Goal: Task Accomplishment & Management: Use online tool/utility

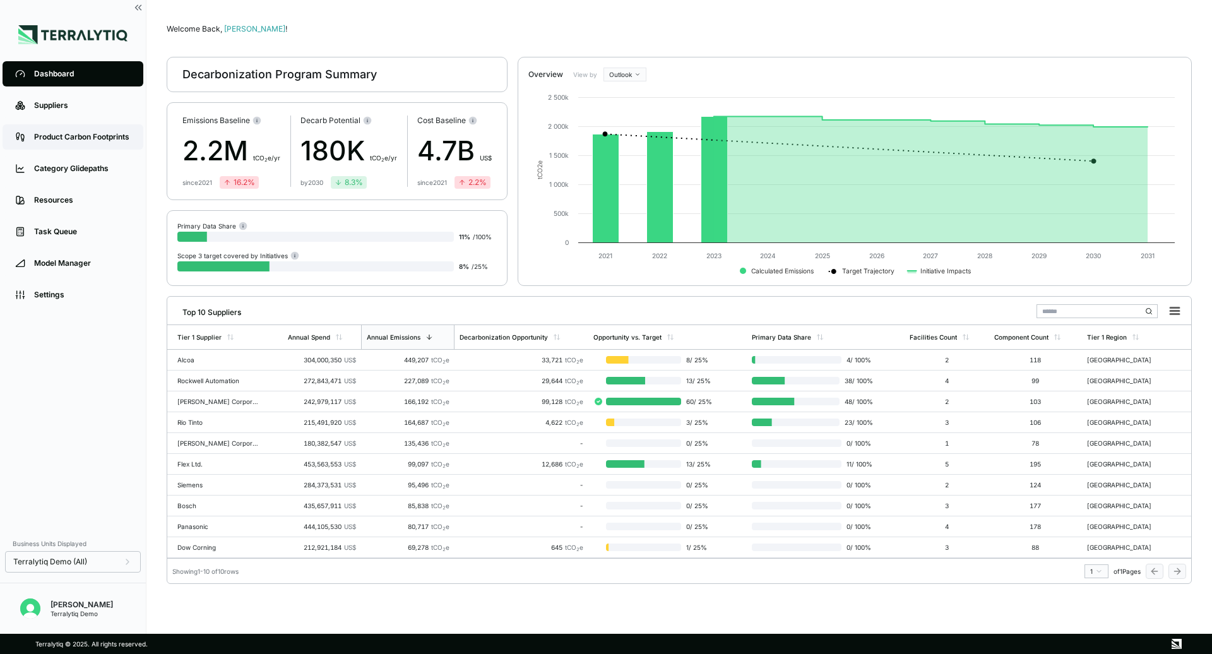
click at [77, 138] on div "Product Carbon Footprints" at bounding box center [82, 137] width 97 height 10
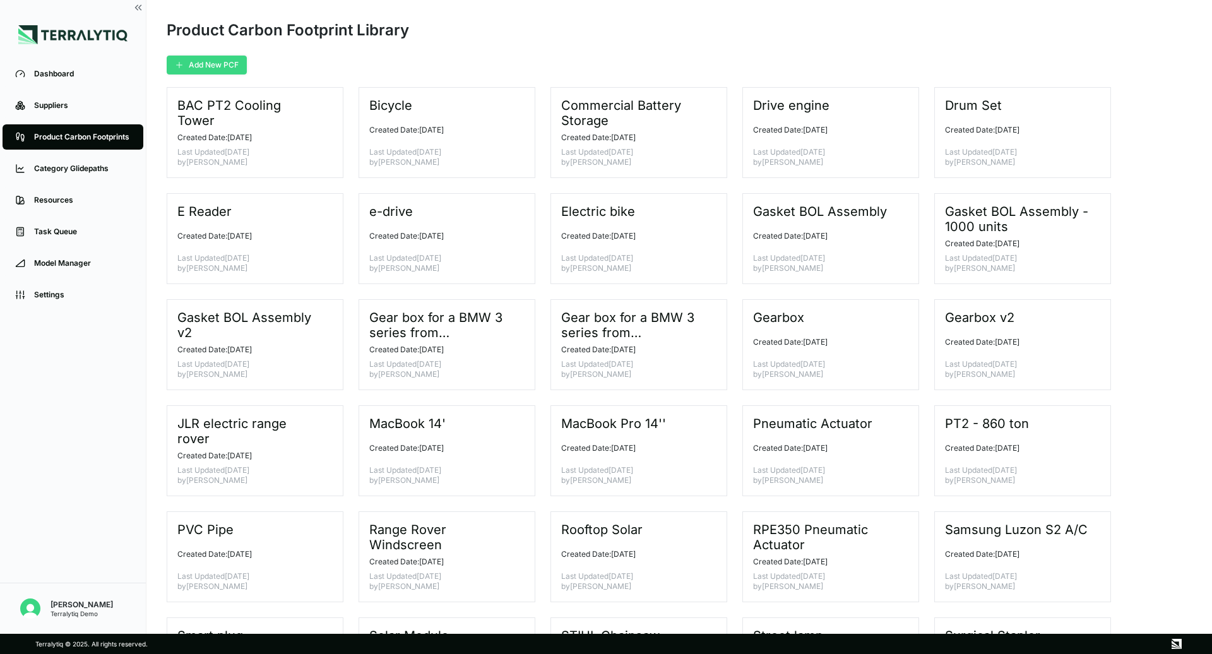
click at [222, 67] on button "Add New PCF" at bounding box center [207, 65] width 80 height 19
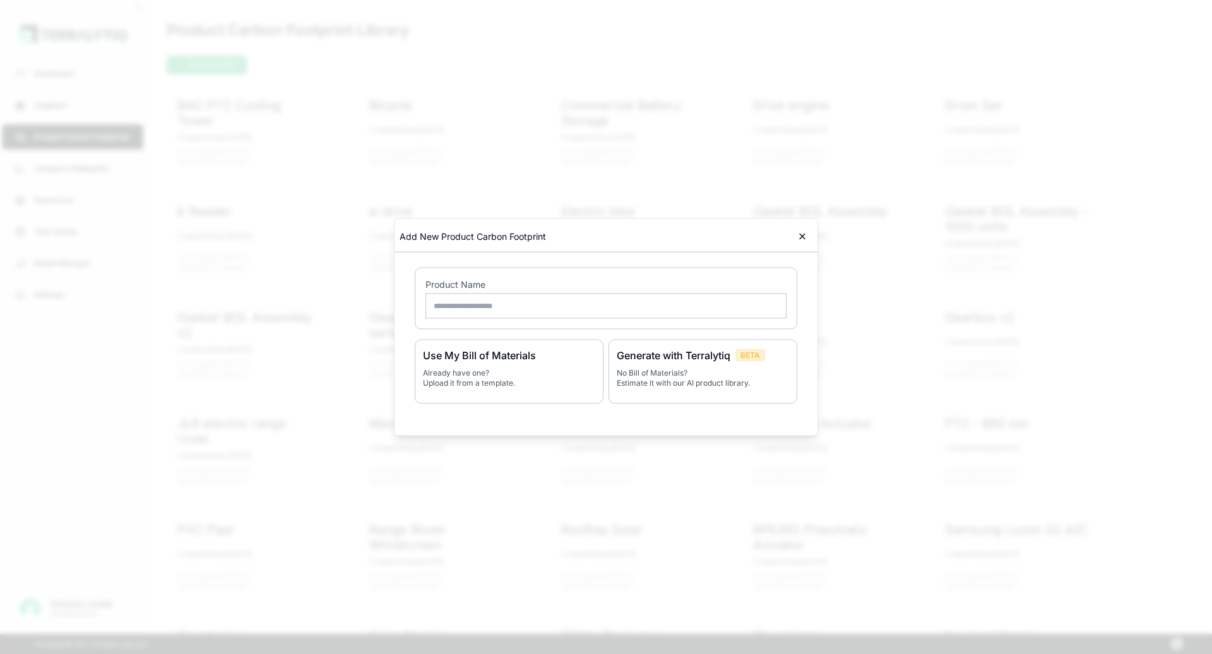
click at [532, 308] on input "text" at bounding box center [606, 306] width 361 height 25
type input "**********"
click at [720, 370] on p "No Bill of Materials? Estimate it with our AI product library." at bounding box center [703, 378] width 172 height 20
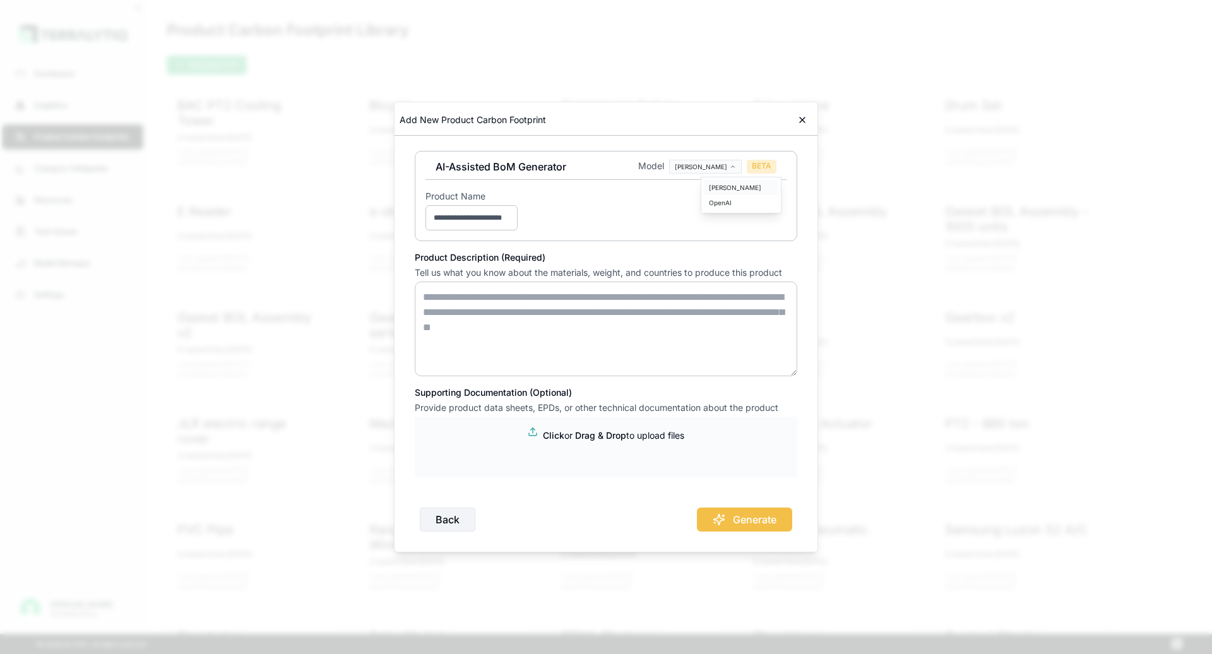
click at [726, 185] on div "[PERSON_NAME]" at bounding box center [741, 187] width 75 height 15
click at [487, 317] on textarea at bounding box center [606, 329] width 383 height 95
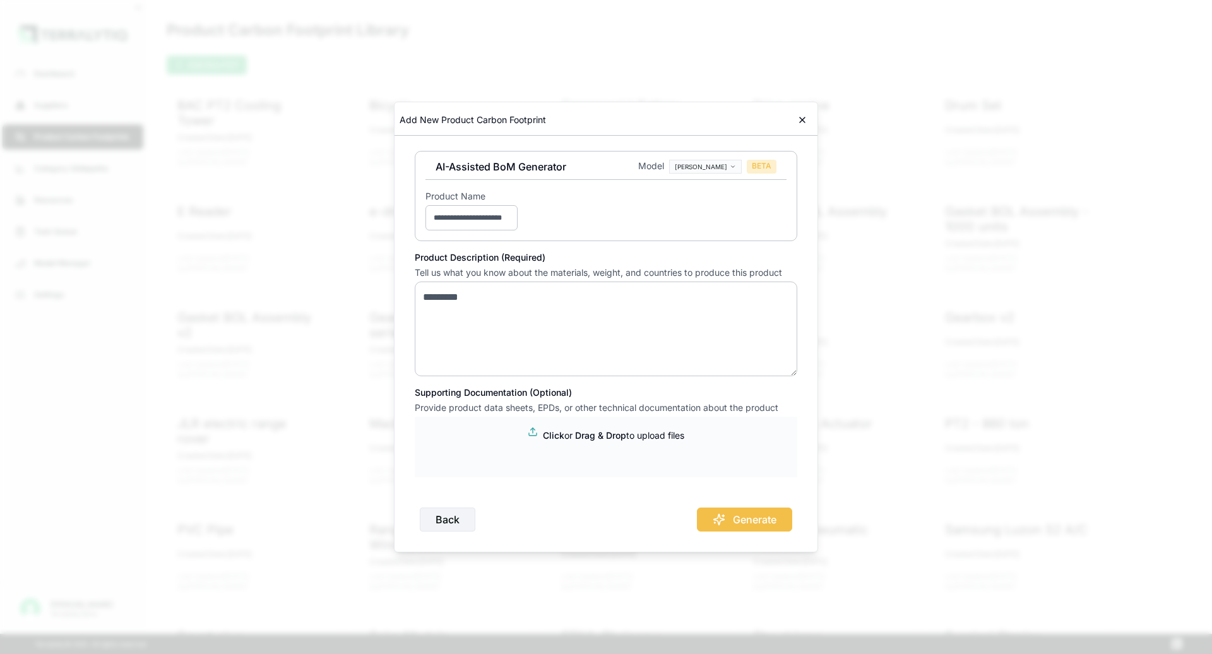
type textarea "********"
click at [488, 217] on input "**********" at bounding box center [472, 217] width 92 height 25
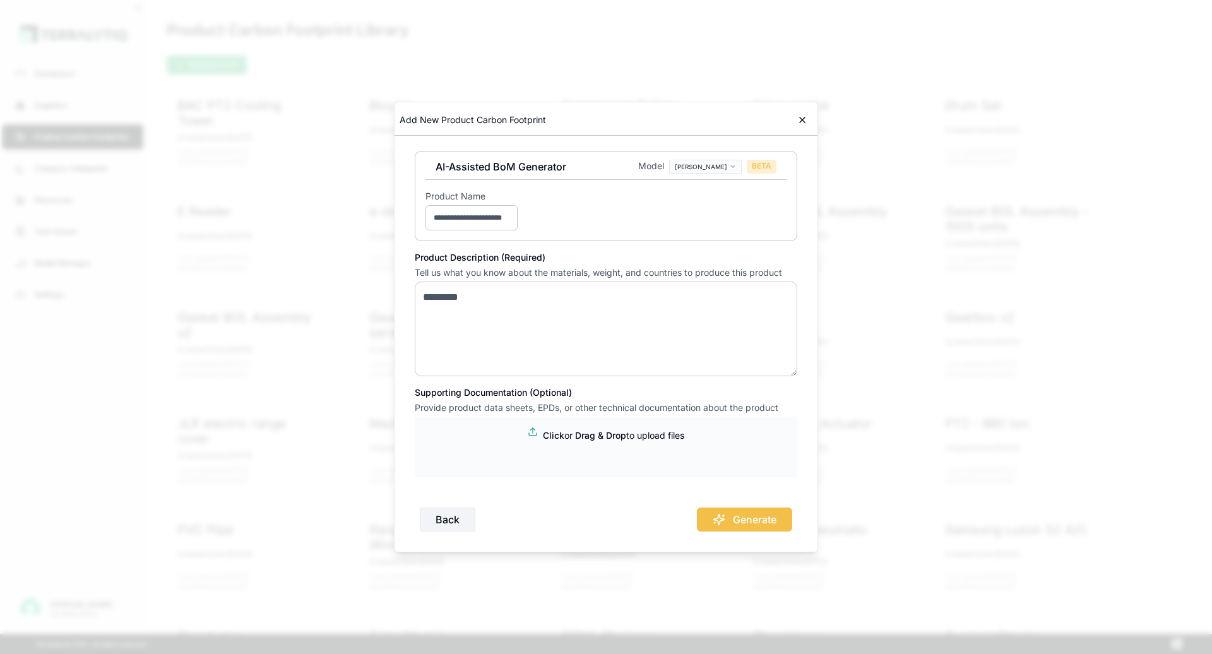
click at [488, 217] on input "**********" at bounding box center [472, 217] width 92 height 25
type input "**********"
click at [533, 302] on textarea "********" at bounding box center [606, 329] width 383 height 95
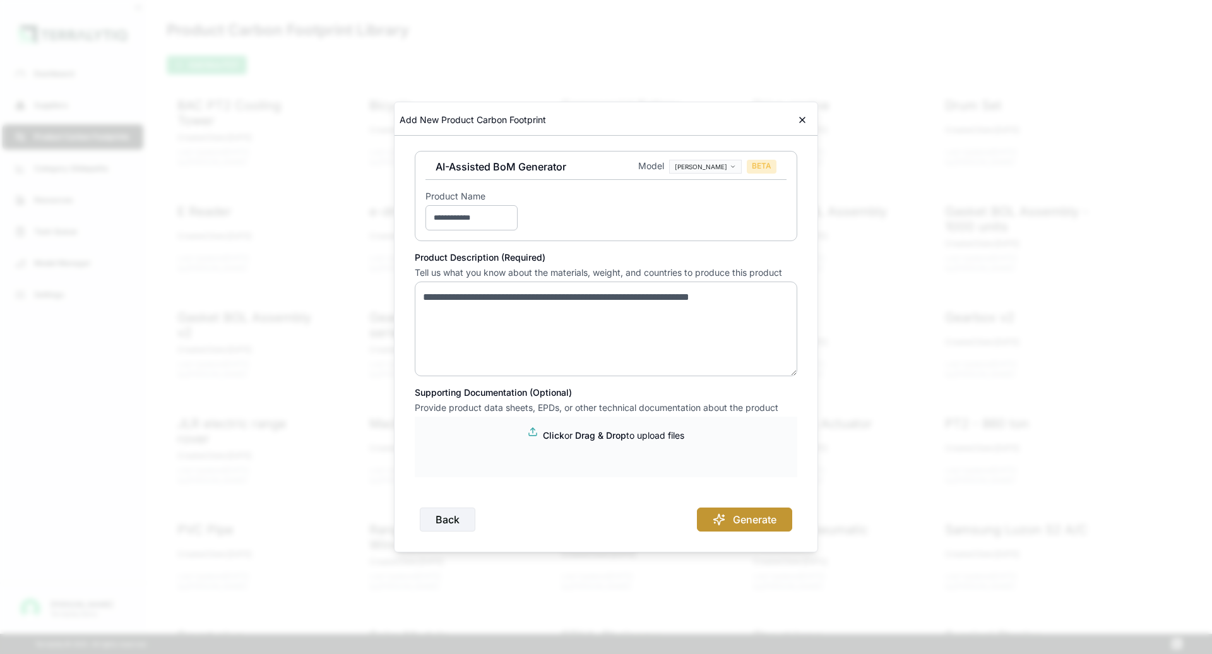
type textarea "**********"
click at [746, 518] on button "Generate" at bounding box center [744, 520] width 95 height 24
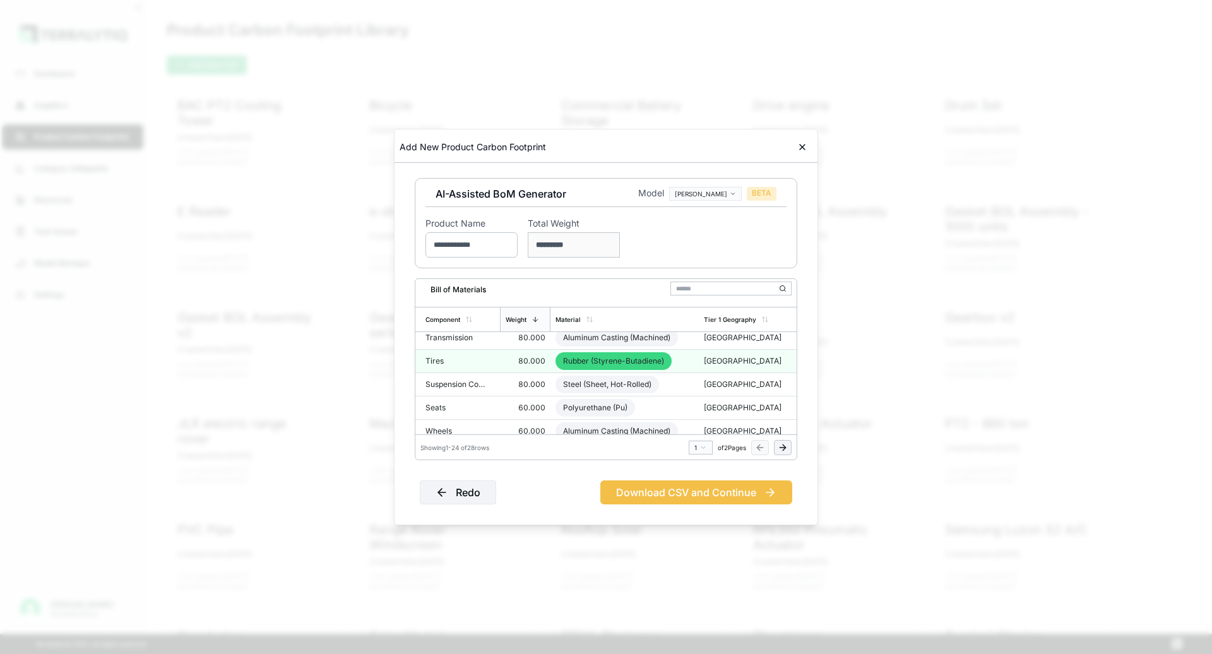
scroll to position [100, 0]
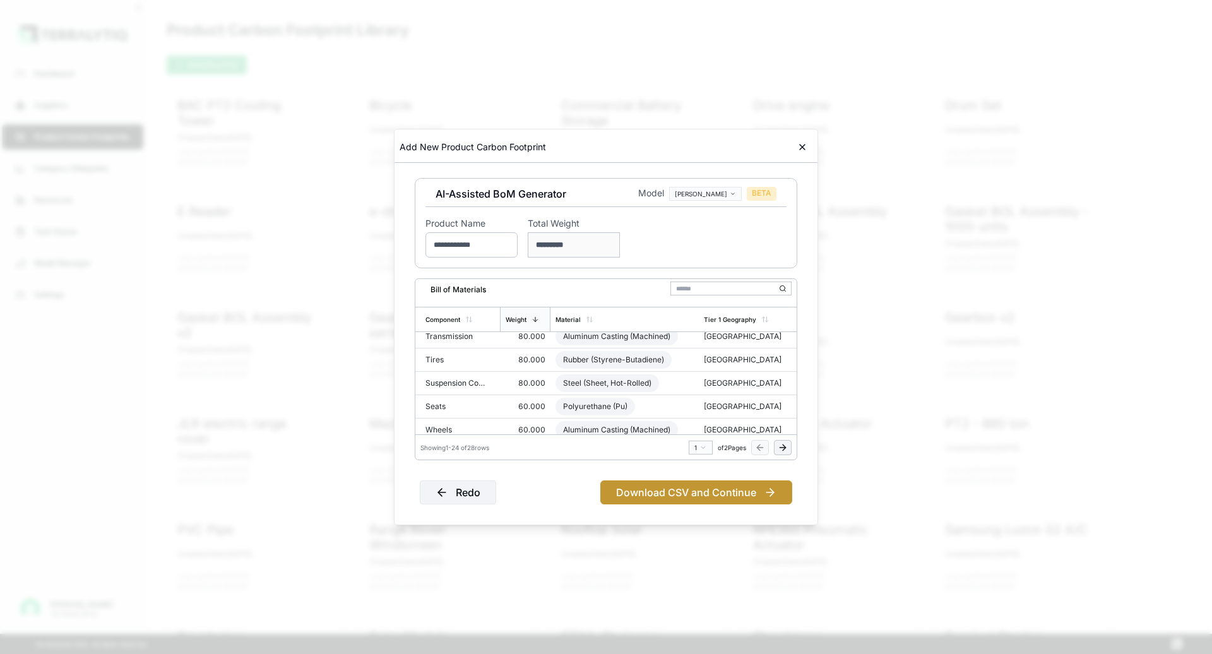
click at [669, 491] on button "Download CSV and Continue" at bounding box center [697, 493] width 192 height 24
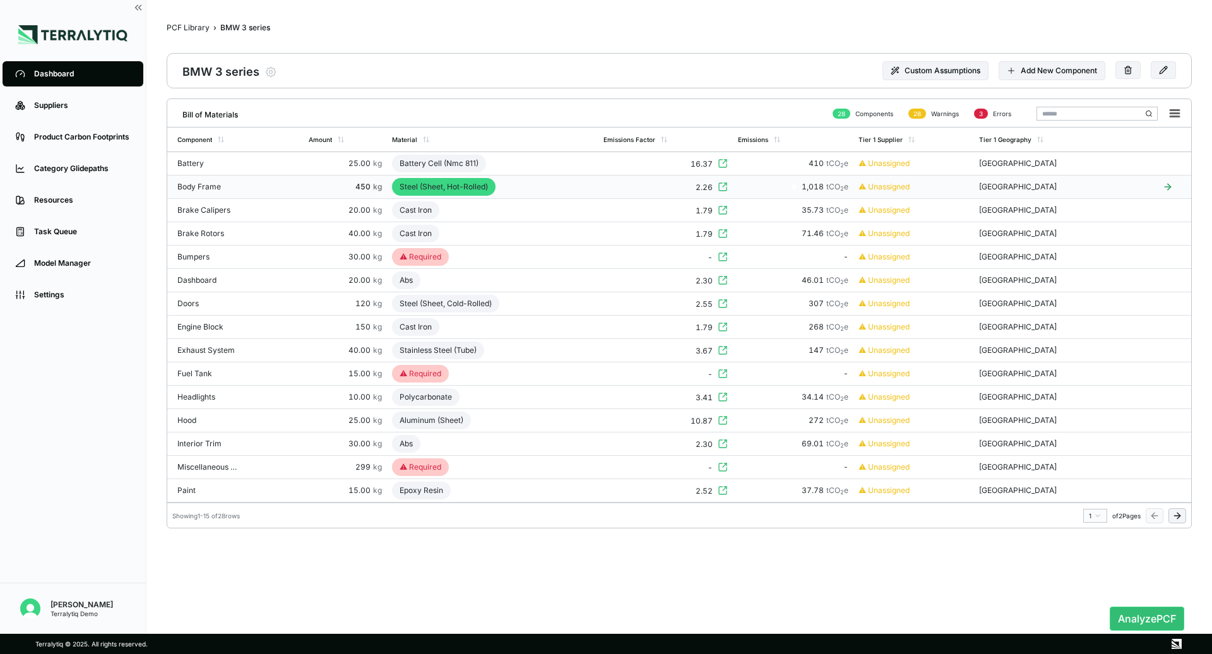
click at [511, 190] on td "Steel (Sheet, Hot-Rolled)" at bounding box center [493, 187] width 212 height 23
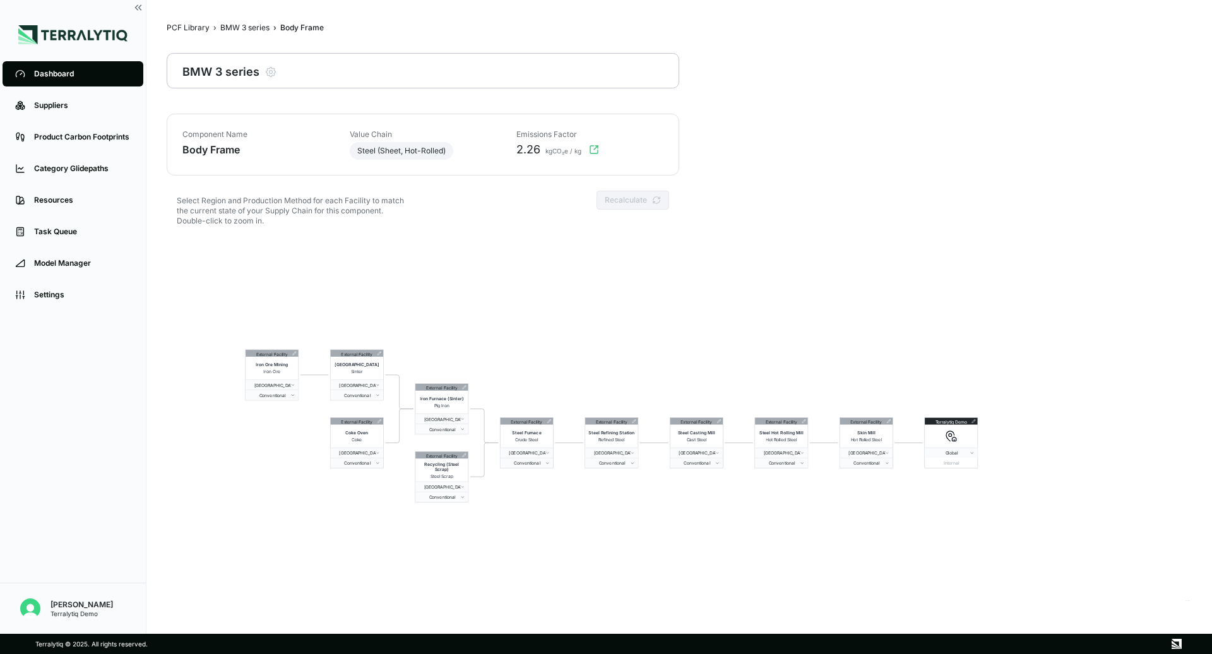
drag, startPoint x: 1116, startPoint y: 523, endPoint x: 939, endPoint y: 523, distance: 176.8
click at [939, 523] on div "External Facility Iron Ore Mining Iron Ore [GEOGRAPHIC_DATA] Conventional Exter…" at bounding box center [679, 421] width 1025 height 364
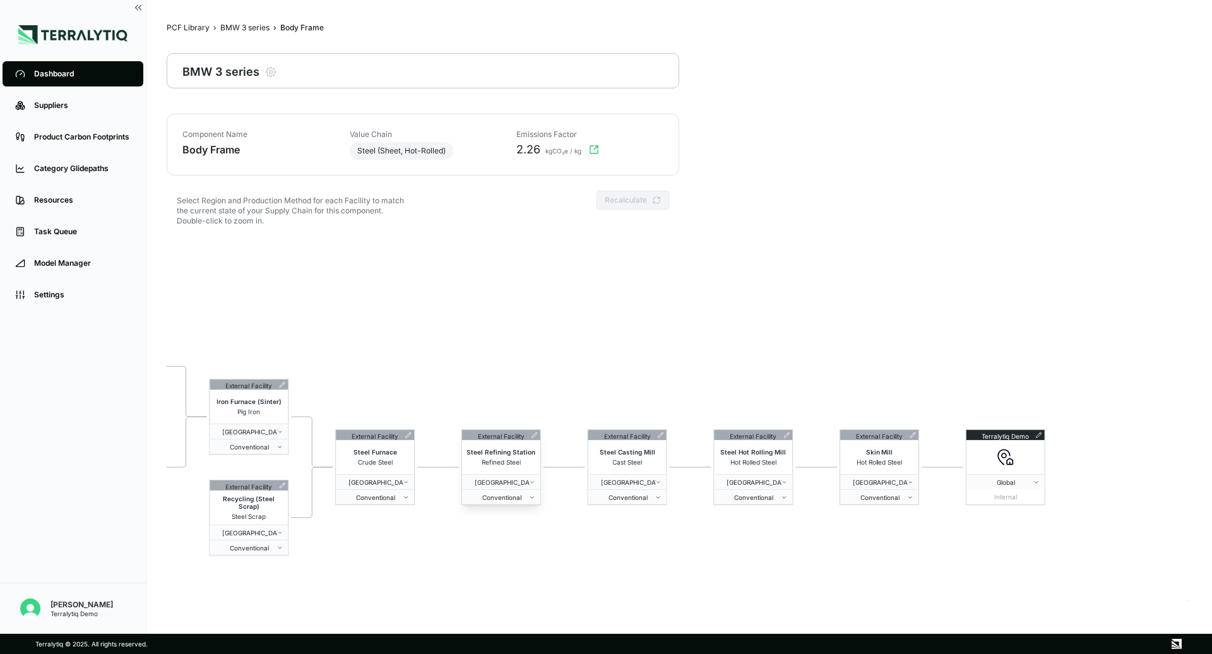
click at [533, 436] on icon at bounding box center [534, 435] width 5 height 5
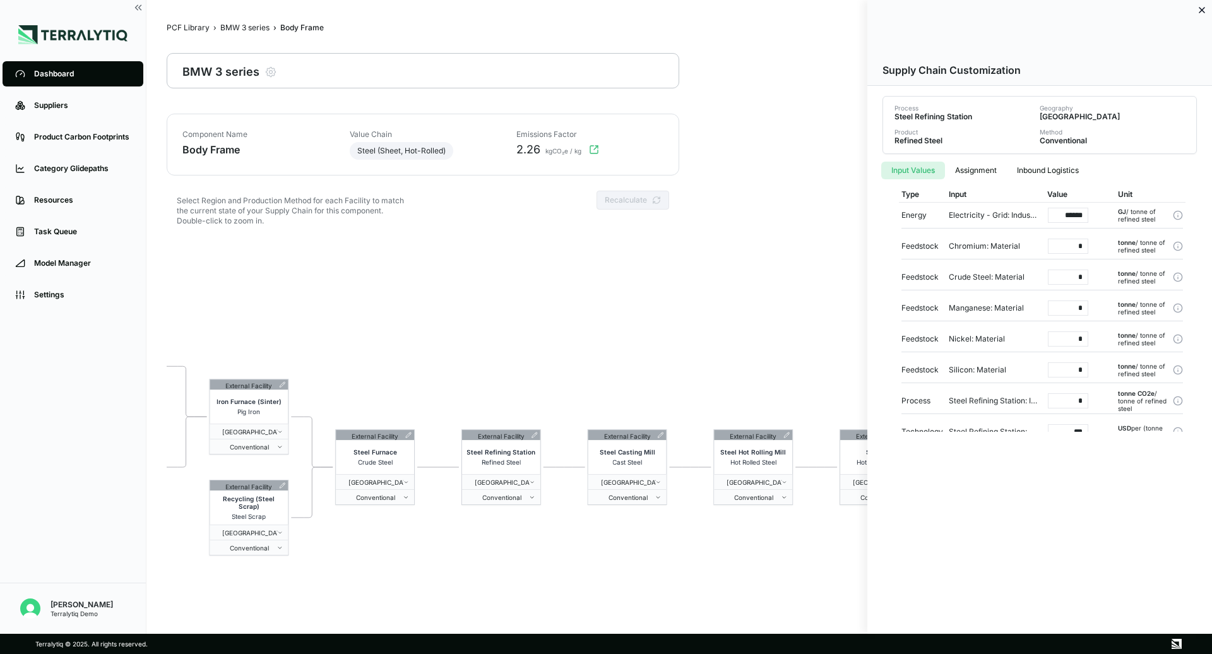
click at [1204, 9] on icon at bounding box center [1202, 10] width 10 height 10
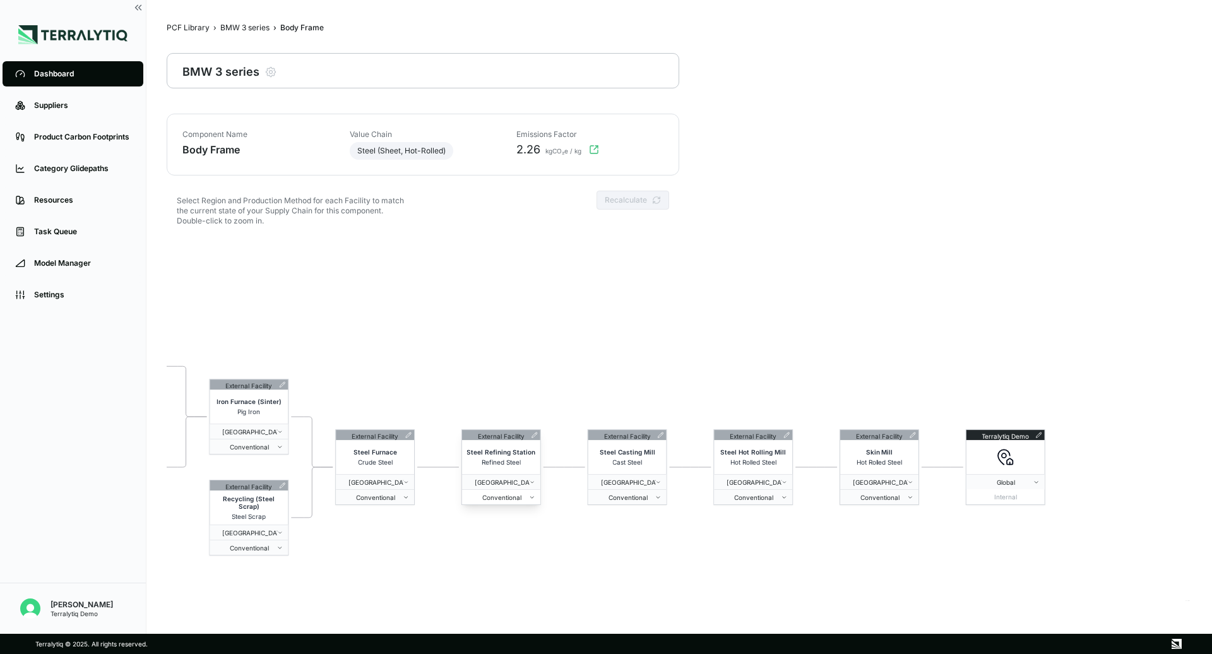
click at [519, 498] on span "Conventional" at bounding box center [498, 497] width 62 height 8
click at [651, 498] on span "Conventional" at bounding box center [625, 497] width 62 height 8
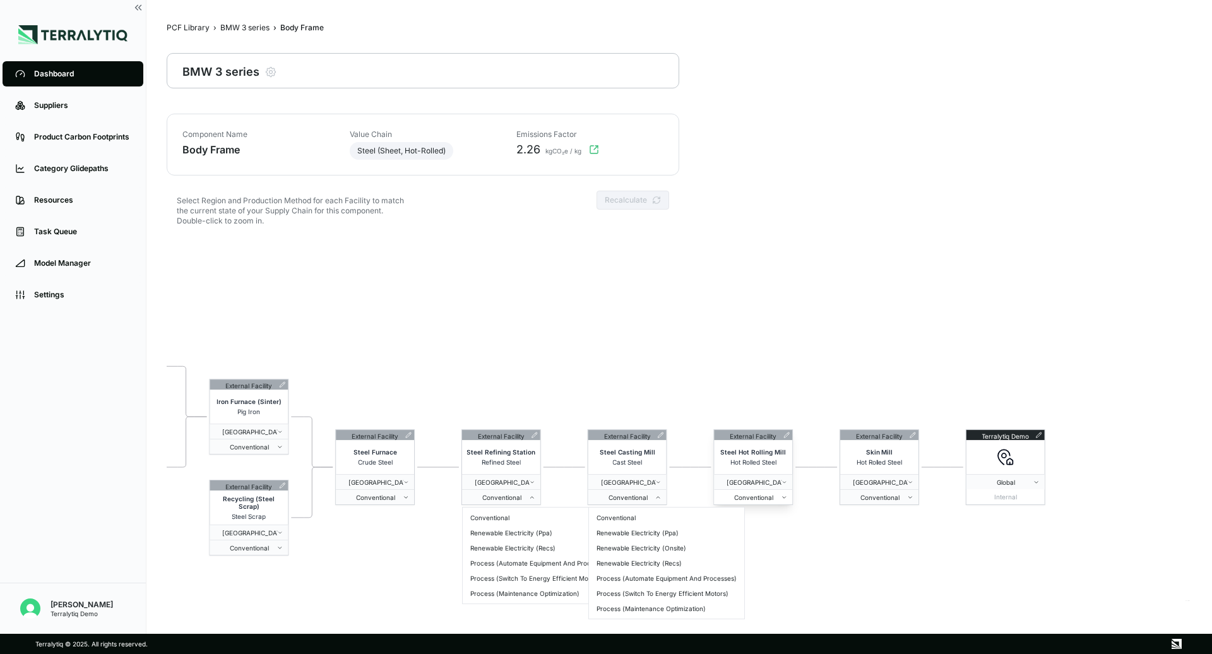
click at [779, 499] on span "Conventional" at bounding box center [750, 497] width 62 height 8
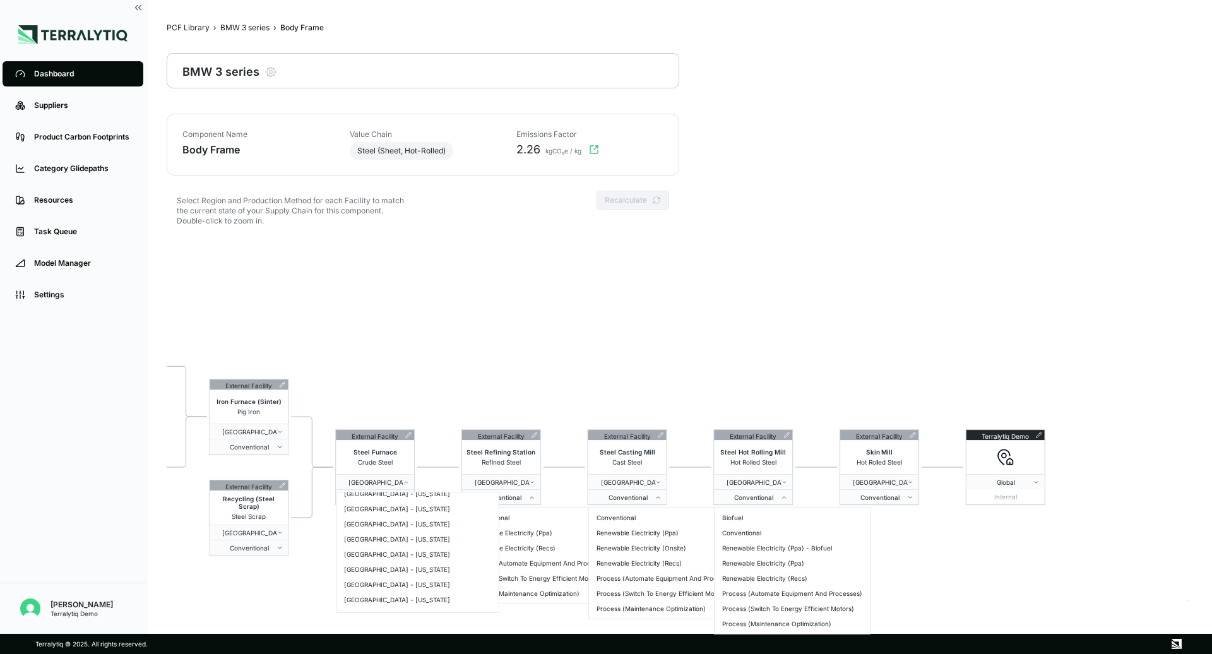
scroll to position [2117, 0]
click at [477, 347] on html "Dashboard Suppliers Product Carbon Footprints Category Glidepaths Resources Tas…" at bounding box center [606, 327] width 1212 height 654
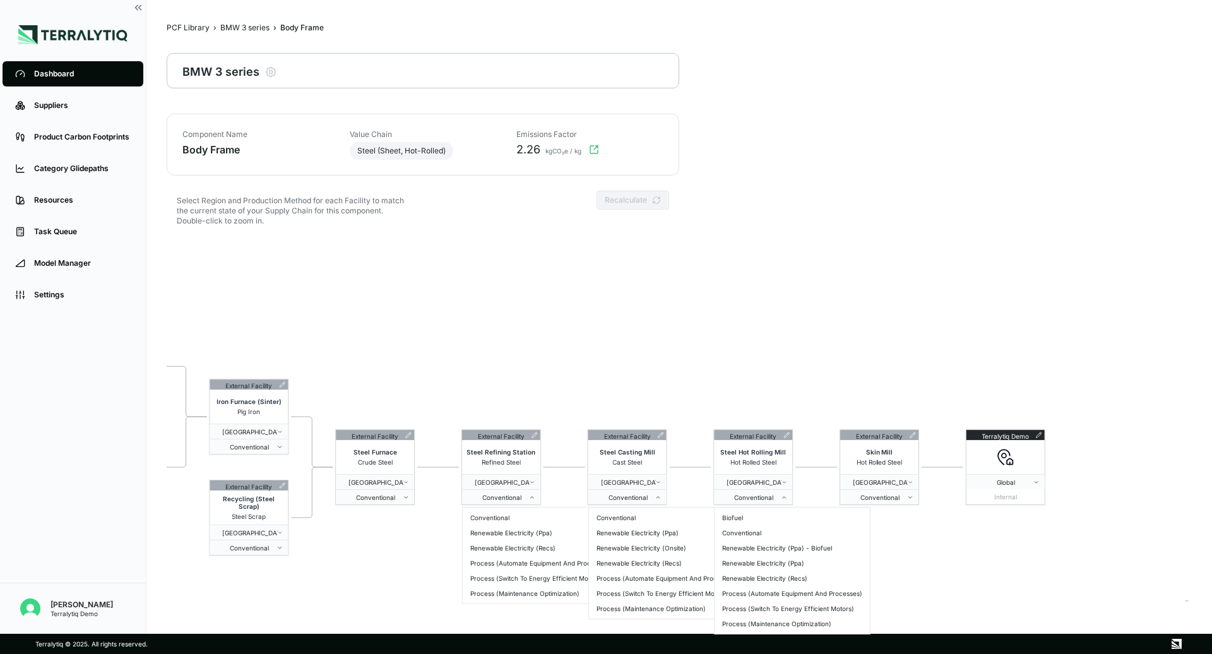
click at [477, 347] on html "Dashboard Suppliers Product Carbon Footprints Category Glidepaths Resources Tas…" at bounding box center [606, 327] width 1212 height 654
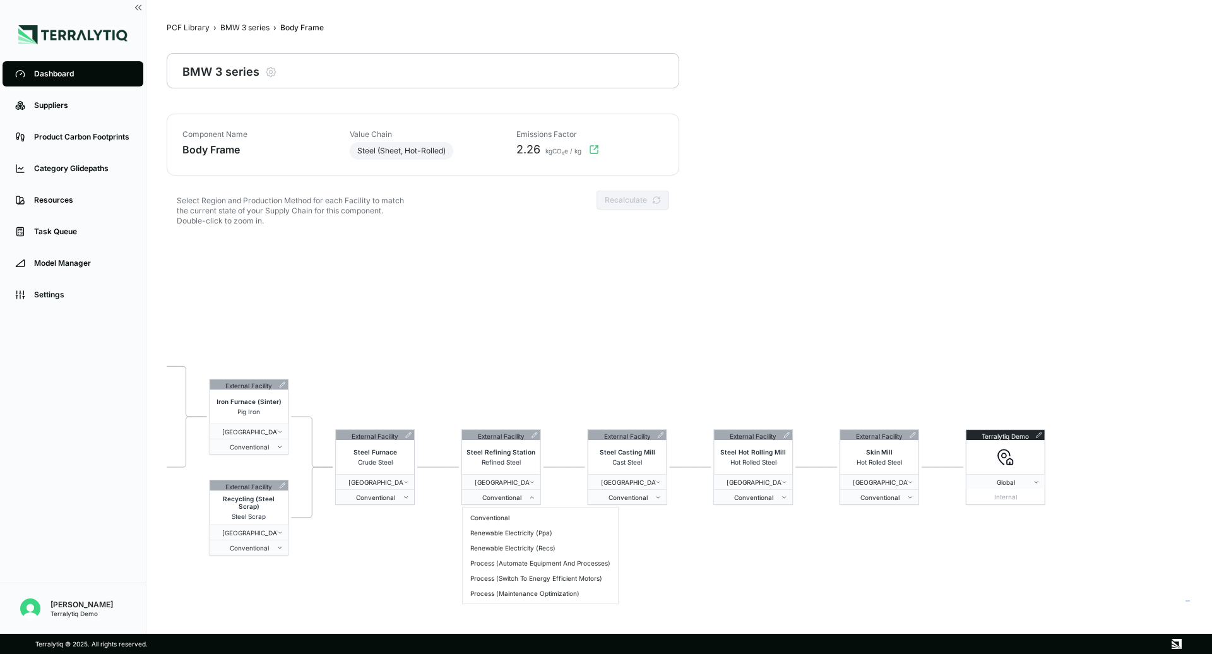
click at [477, 347] on html "Dashboard Suppliers Product Carbon Footprints Category Glidepaths Resources Tas…" at bounding box center [606, 327] width 1212 height 654
drag, startPoint x: 513, startPoint y: 150, endPoint x: 542, endPoint y: 150, distance: 29.1
click at [542, 150] on div "2.26 kgCO₂e / kg" at bounding box center [586, 149] width 155 height 15
click at [249, 27] on div "BMW 3 series" at bounding box center [244, 28] width 49 height 10
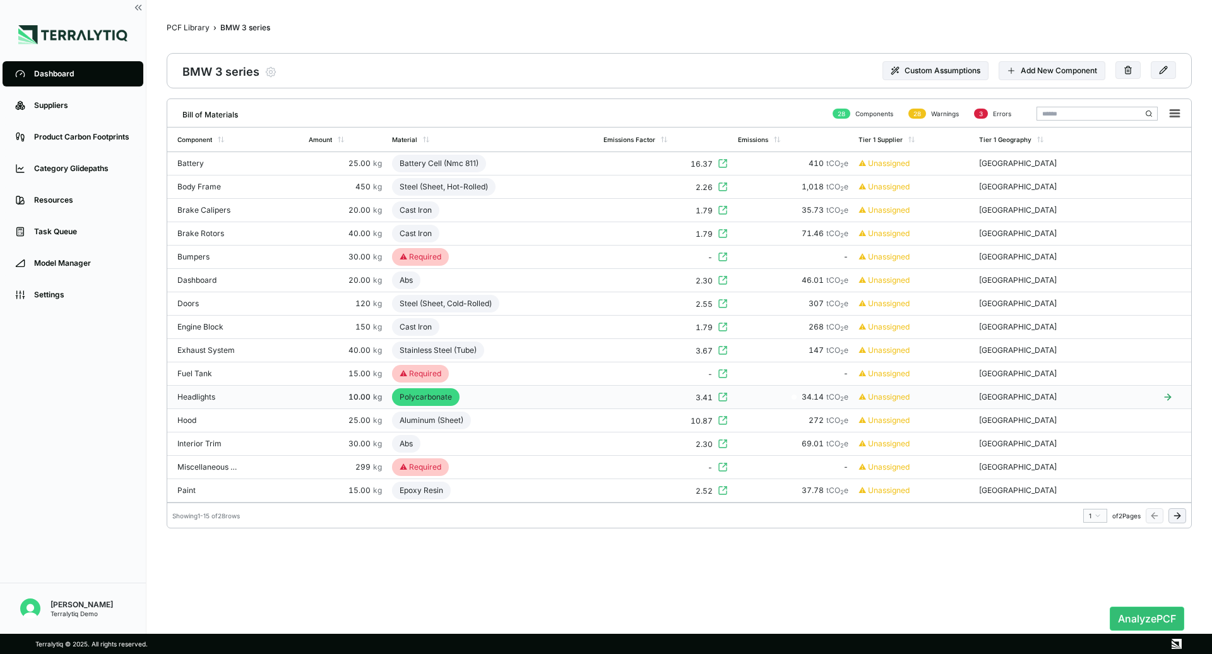
click at [458, 397] on div "Polycarbonate" at bounding box center [426, 397] width 68 height 18
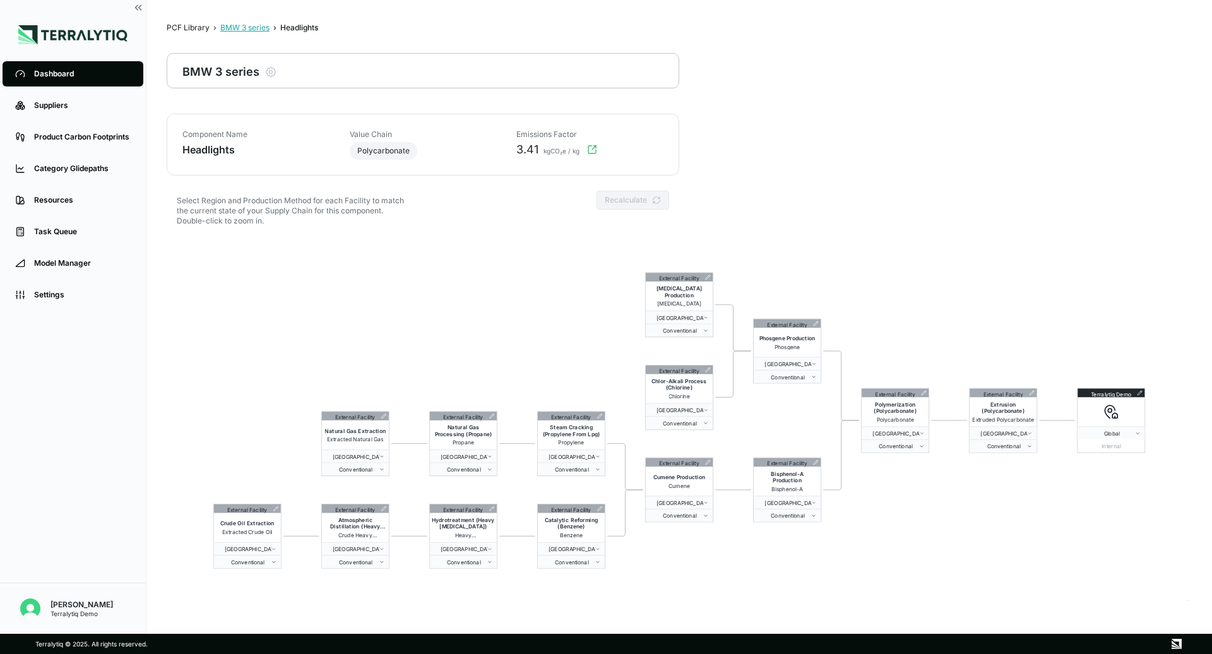
click at [232, 25] on div "BMW 3 series" at bounding box center [244, 28] width 49 height 10
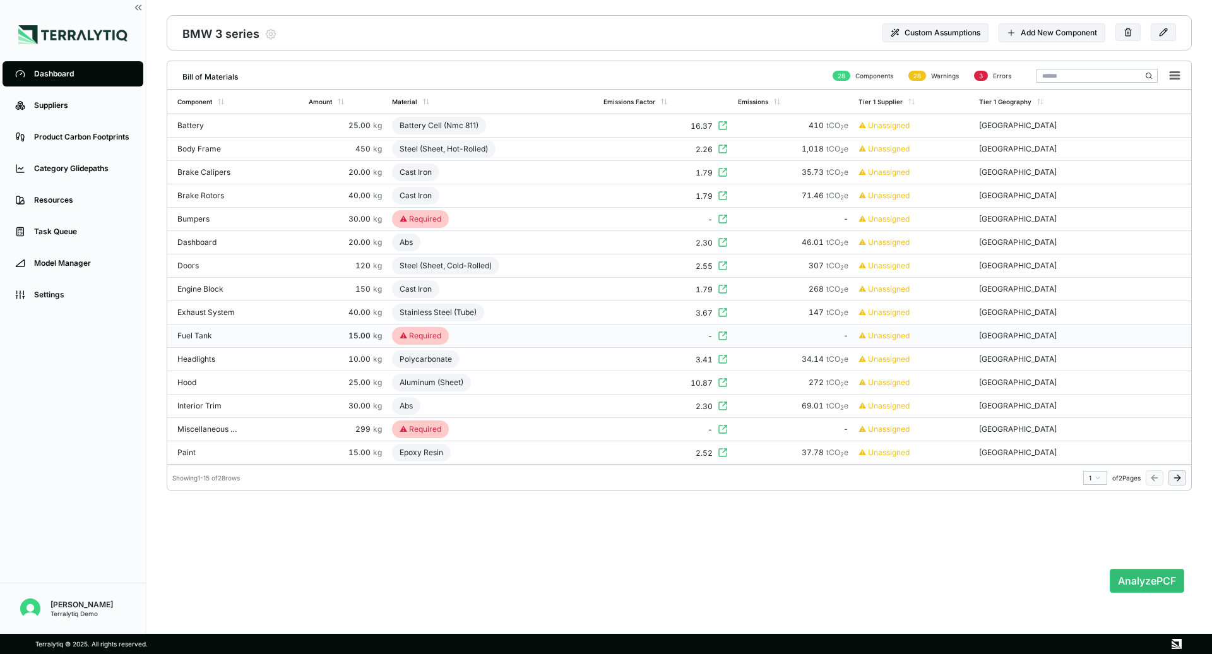
scroll to position [32, 0]
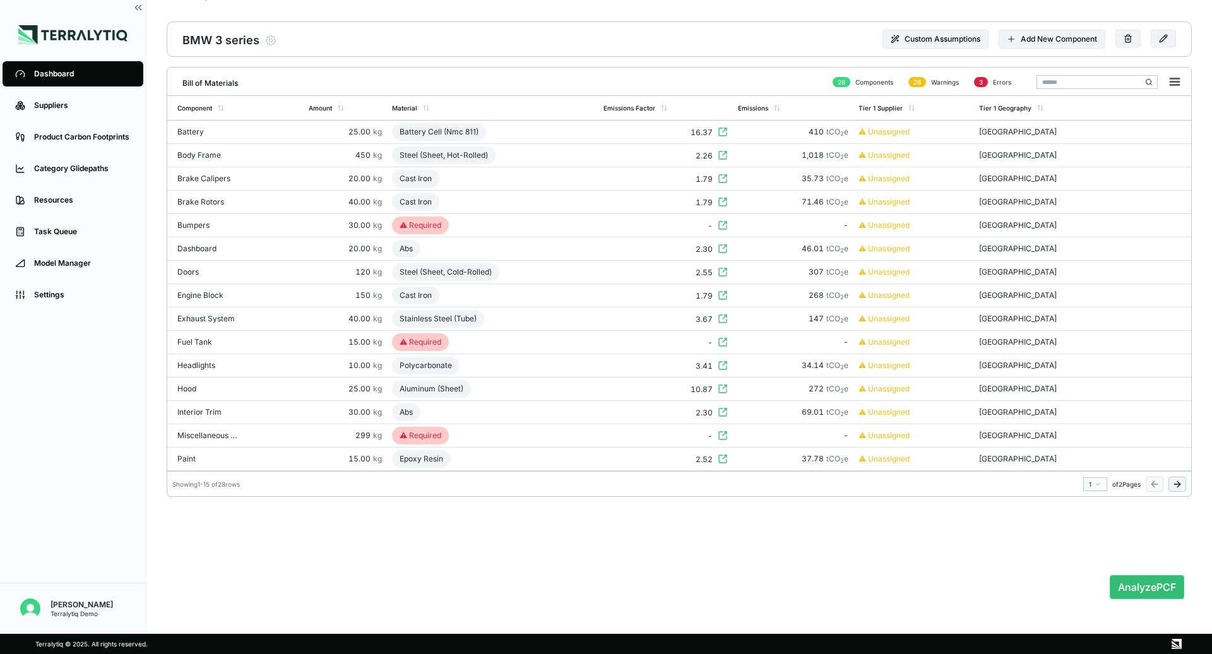
click at [1174, 484] on icon at bounding box center [1178, 484] width 10 height 10
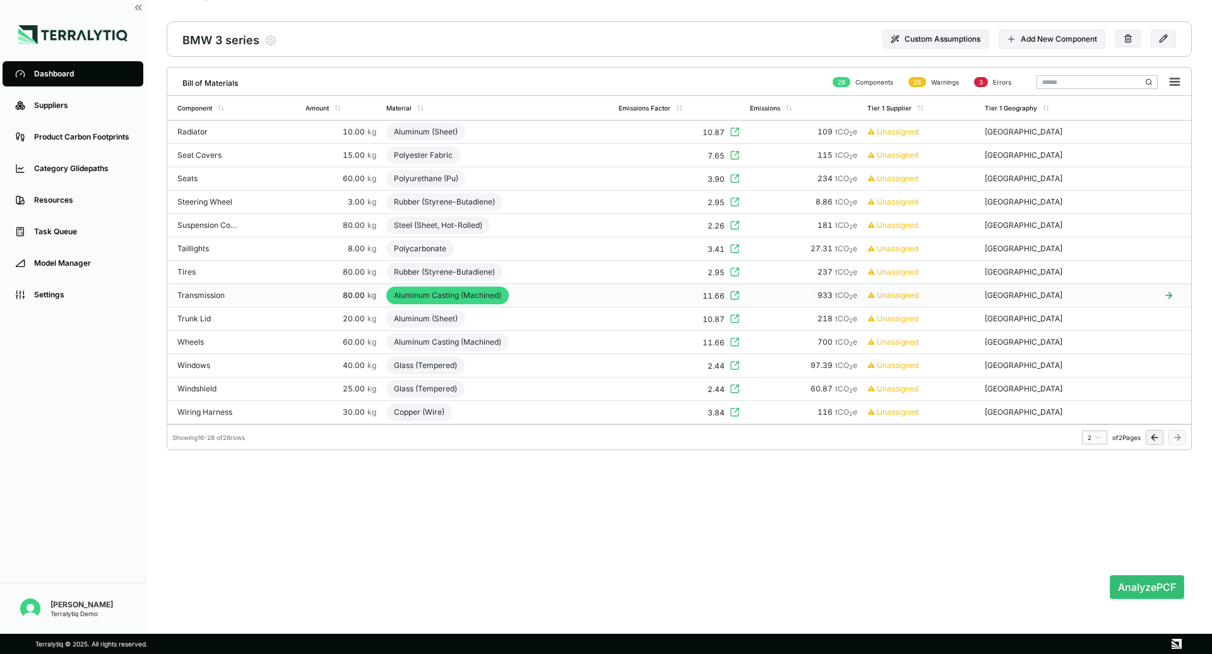
click at [536, 300] on td "Aluminum Casting (Machined)" at bounding box center [497, 295] width 233 height 23
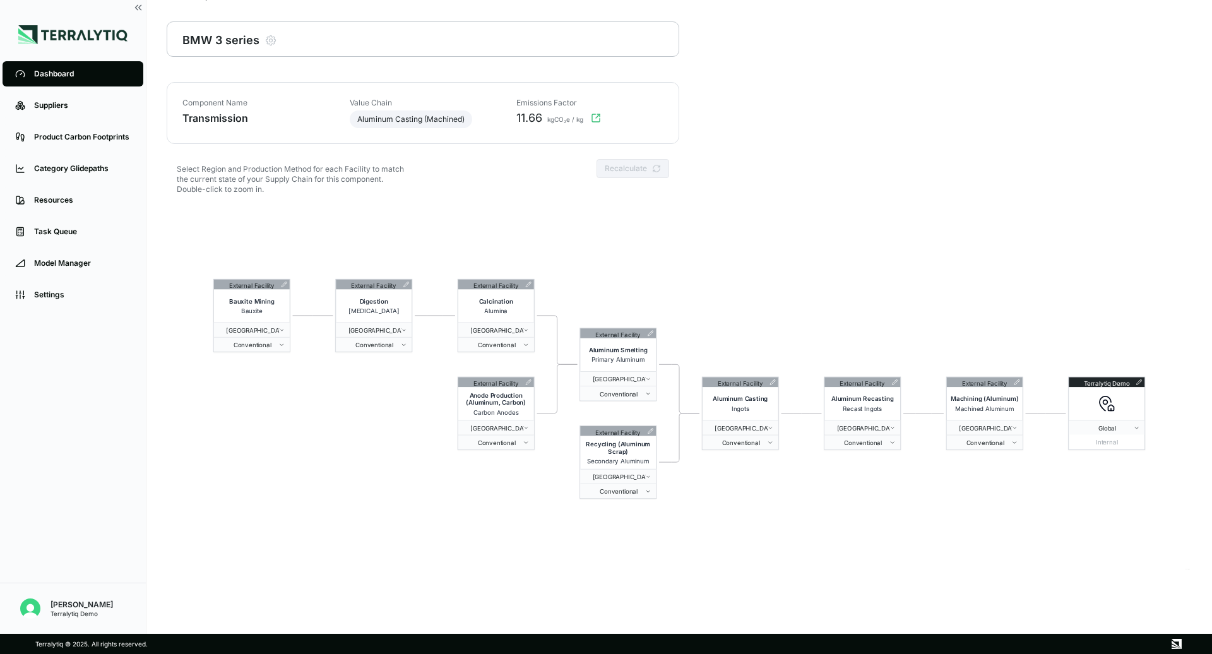
scroll to position [0, 0]
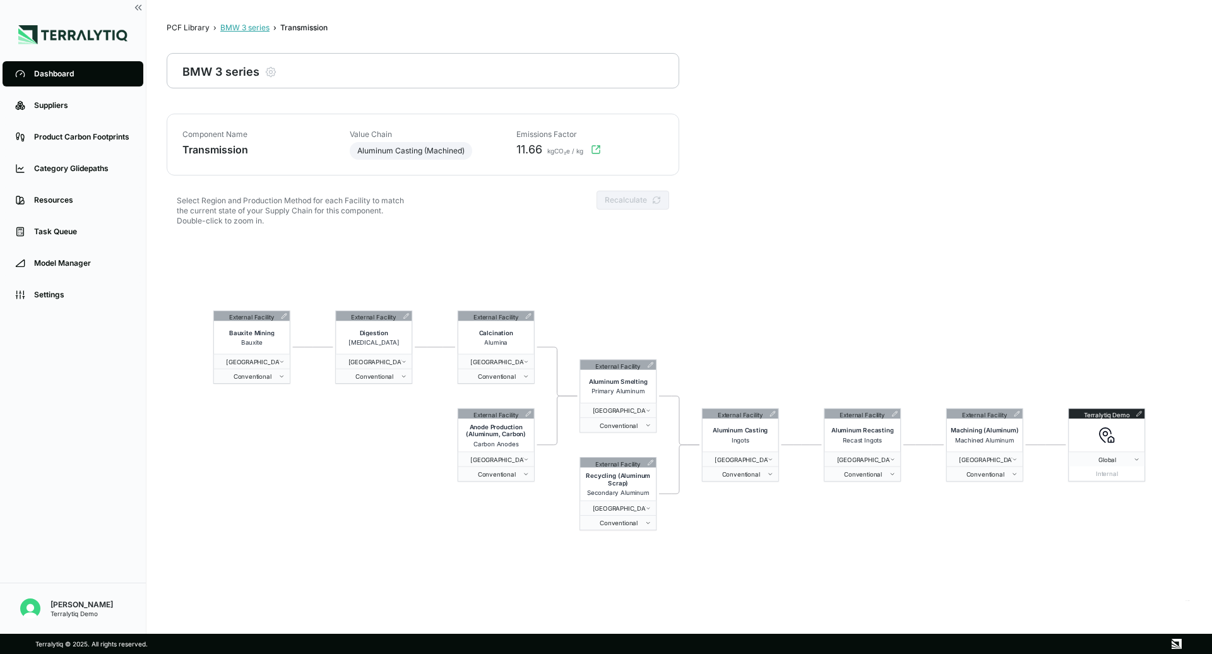
click at [244, 27] on div "BMW 3 series" at bounding box center [244, 28] width 49 height 10
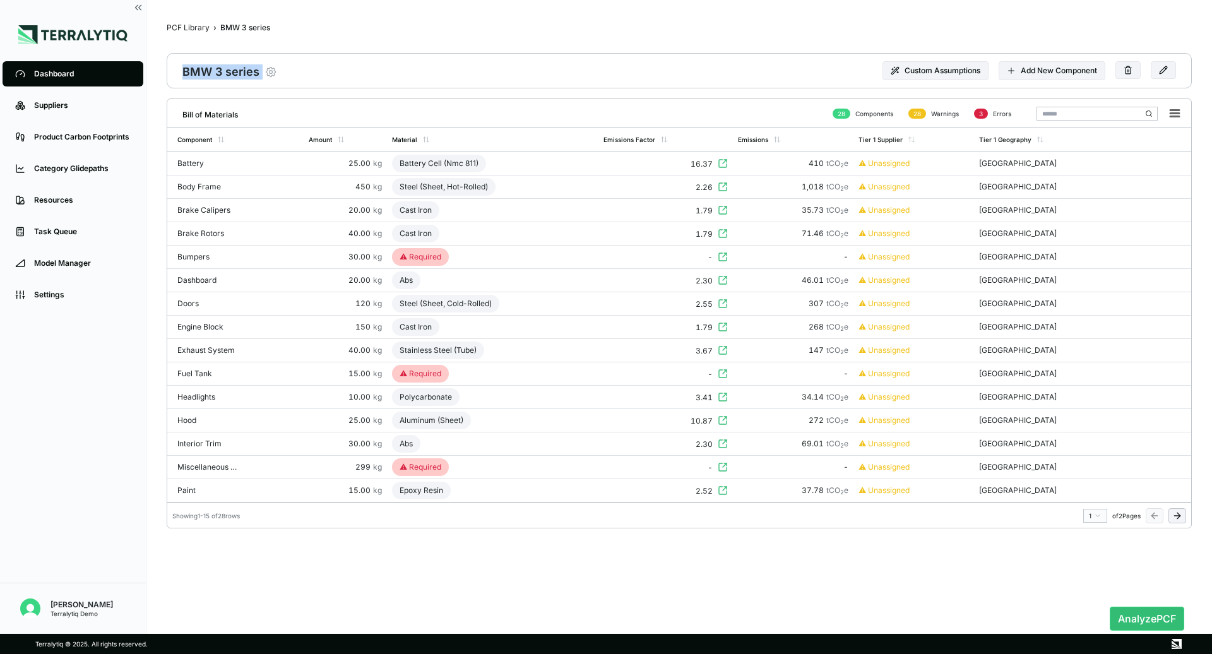
drag, startPoint x: 186, startPoint y: 67, endPoint x: 266, endPoint y: 67, distance: 80.2
click at [266, 67] on div "BMW 3 series Modify Product" at bounding box center [229, 71] width 95 height 18
click at [1156, 621] on button "Analyze PCF" at bounding box center [1147, 619] width 75 height 24
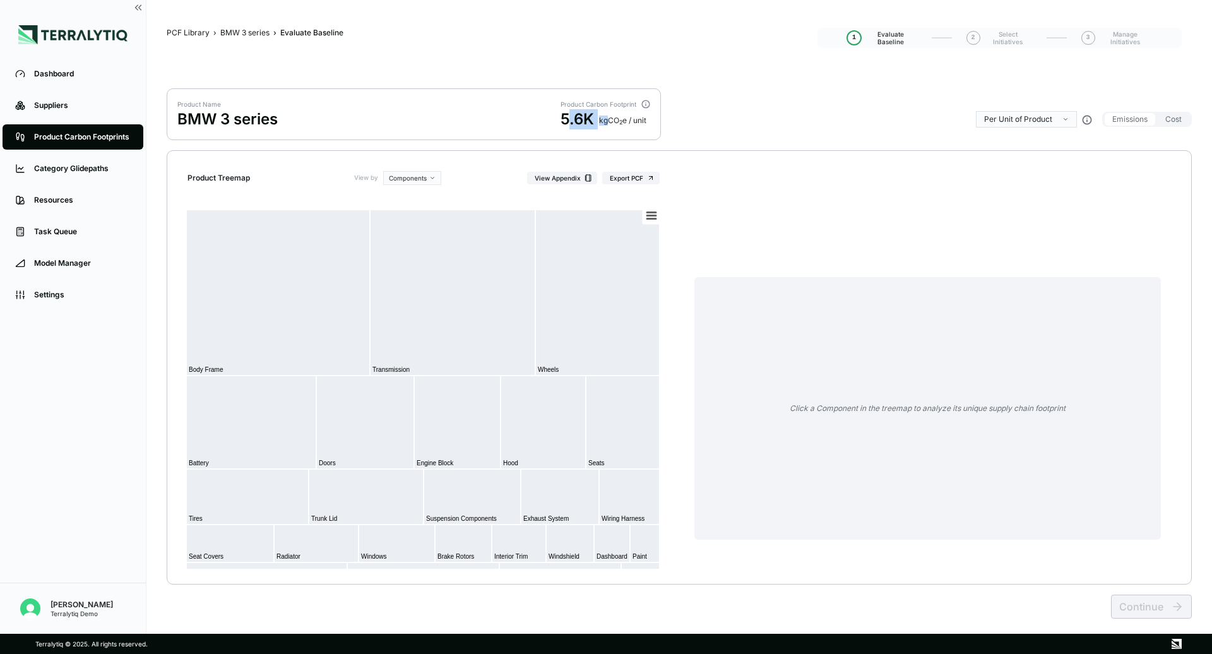
drag, startPoint x: 566, startPoint y: 118, endPoint x: 607, endPoint y: 117, distance: 41.7
click at [607, 117] on div "5.6K kg CO 2 e / unit" at bounding box center [606, 119] width 90 height 20
click at [581, 116] on div "5.6K" at bounding box center [577, 119] width 33 height 20
drag, startPoint x: 563, startPoint y: 116, endPoint x: 584, endPoint y: 116, distance: 20.8
click at [584, 116] on div "5.6K" at bounding box center [577, 119] width 33 height 20
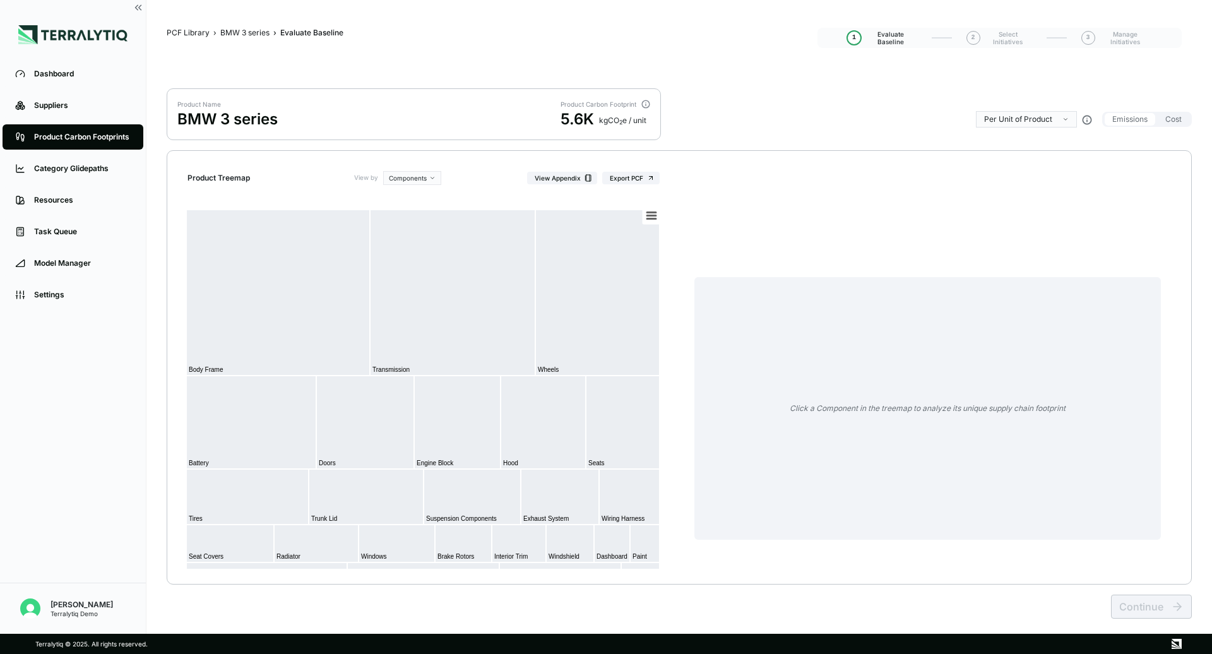
click at [587, 129] on div "Product Name BMW 3 series Product Carbon Footprint 5.6K kg CO 2 e / unit" at bounding box center [414, 114] width 494 height 52
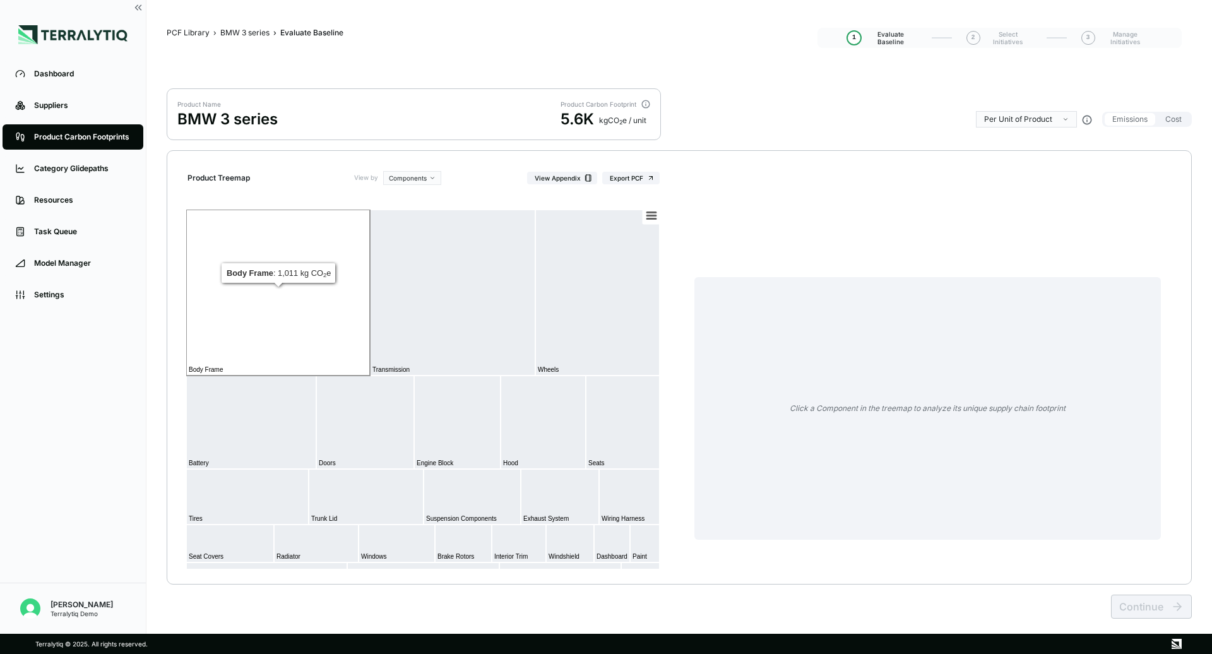
click at [300, 319] on rect at bounding box center [278, 293] width 184 height 166
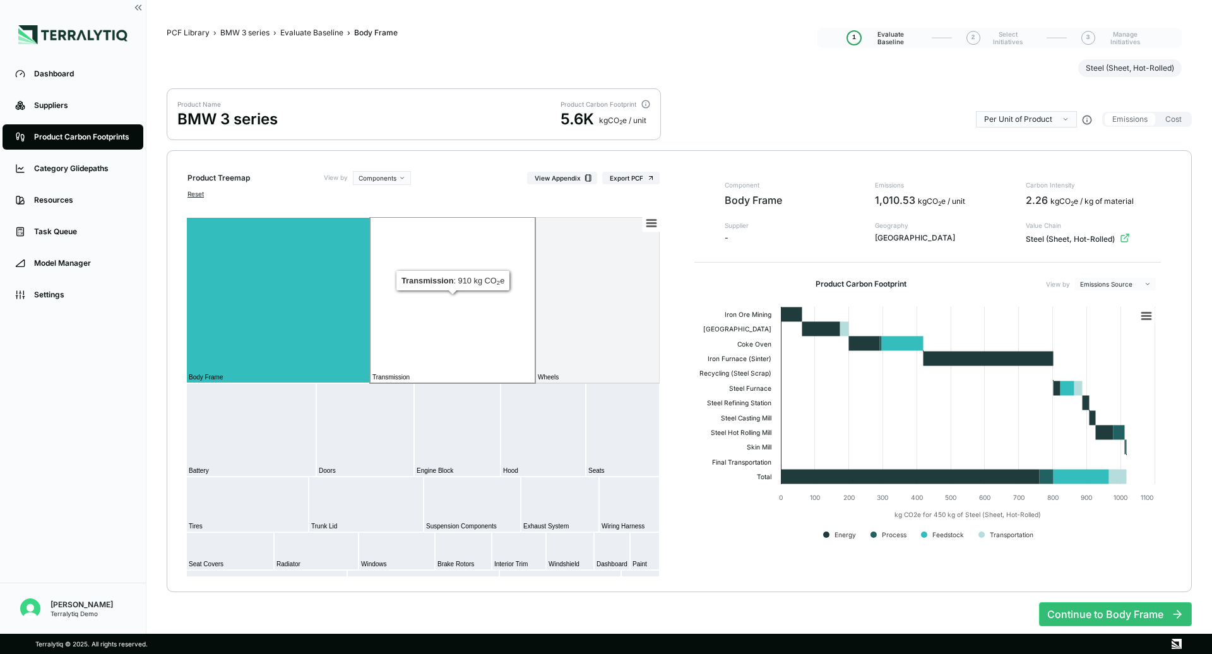
click at [468, 339] on rect at bounding box center [452, 300] width 165 height 166
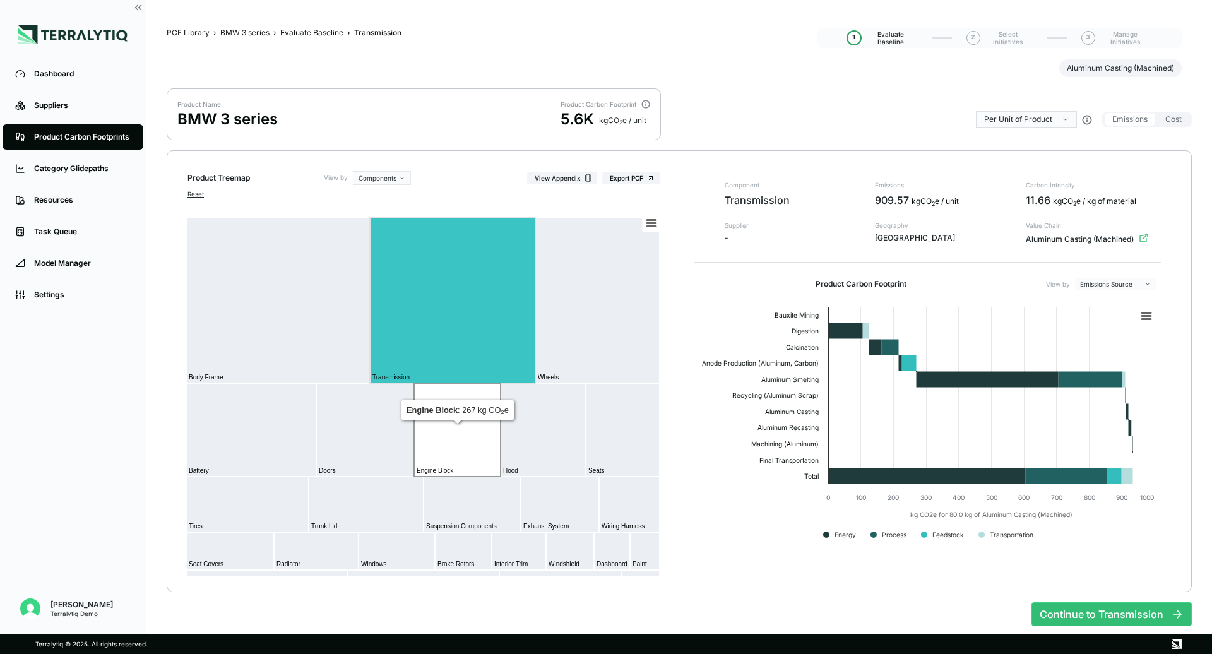
click at [462, 438] on rect at bounding box center [457, 429] width 87 height 93
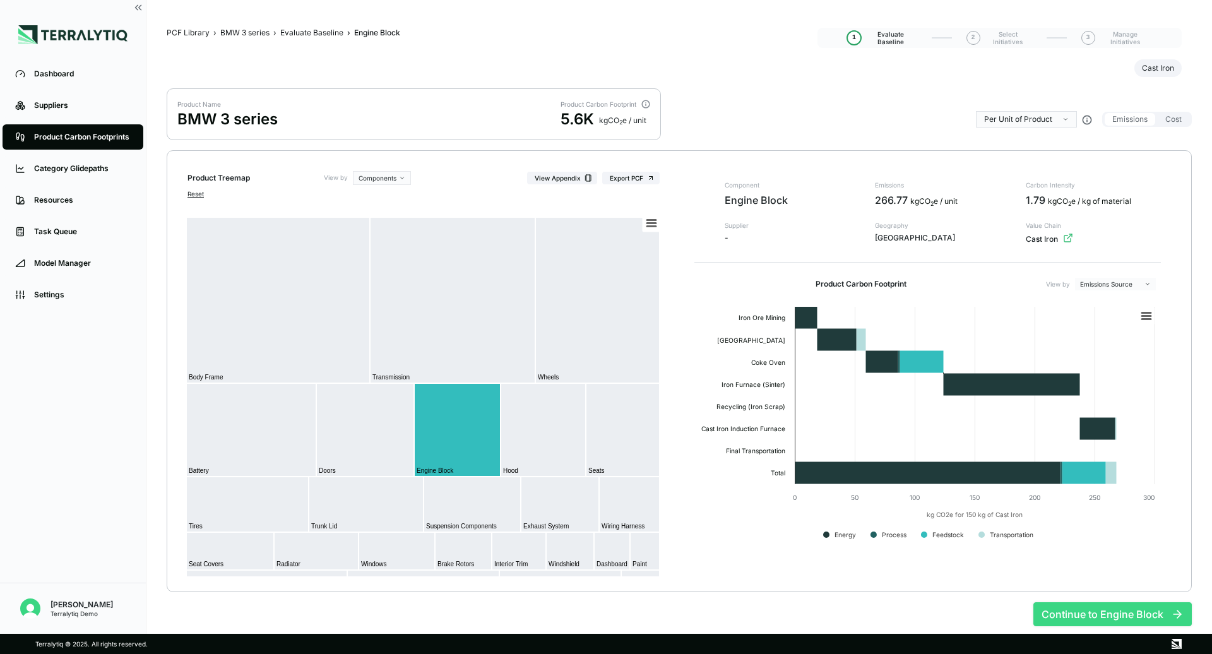
click at [1063, 612] on button "Continue to Engine Block" at bounding box center [1113, 614] width 158 height 24
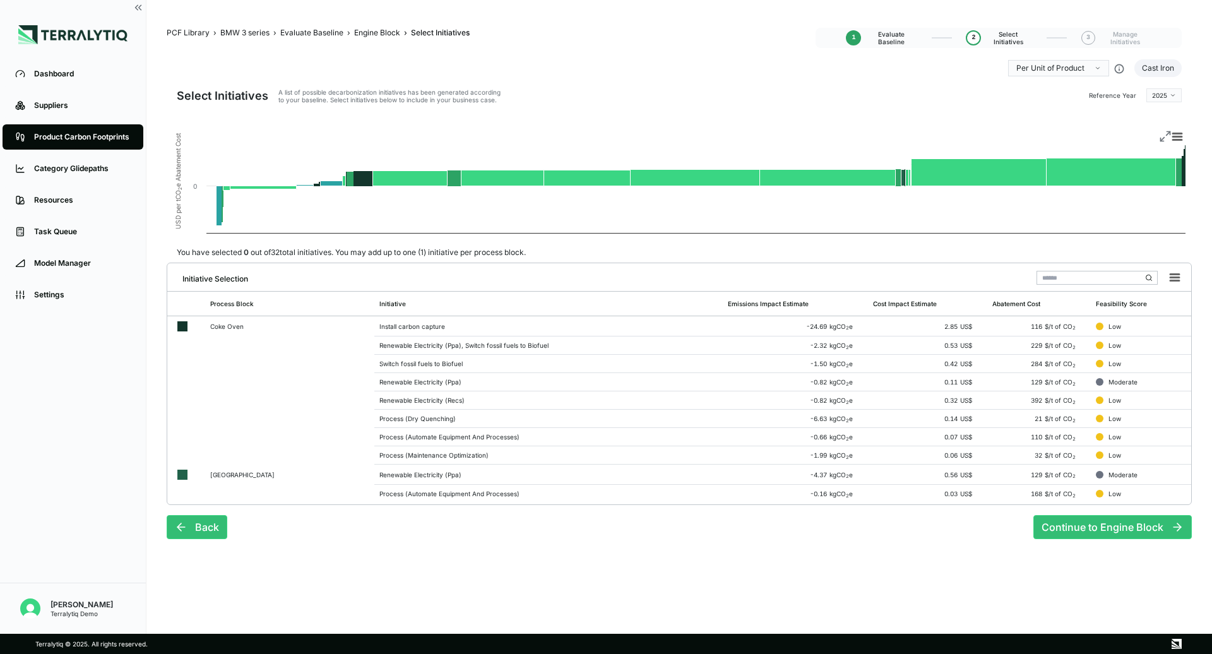
click at [1166, 136] on icon at bounding box center [1165, 136] width 13 height 13
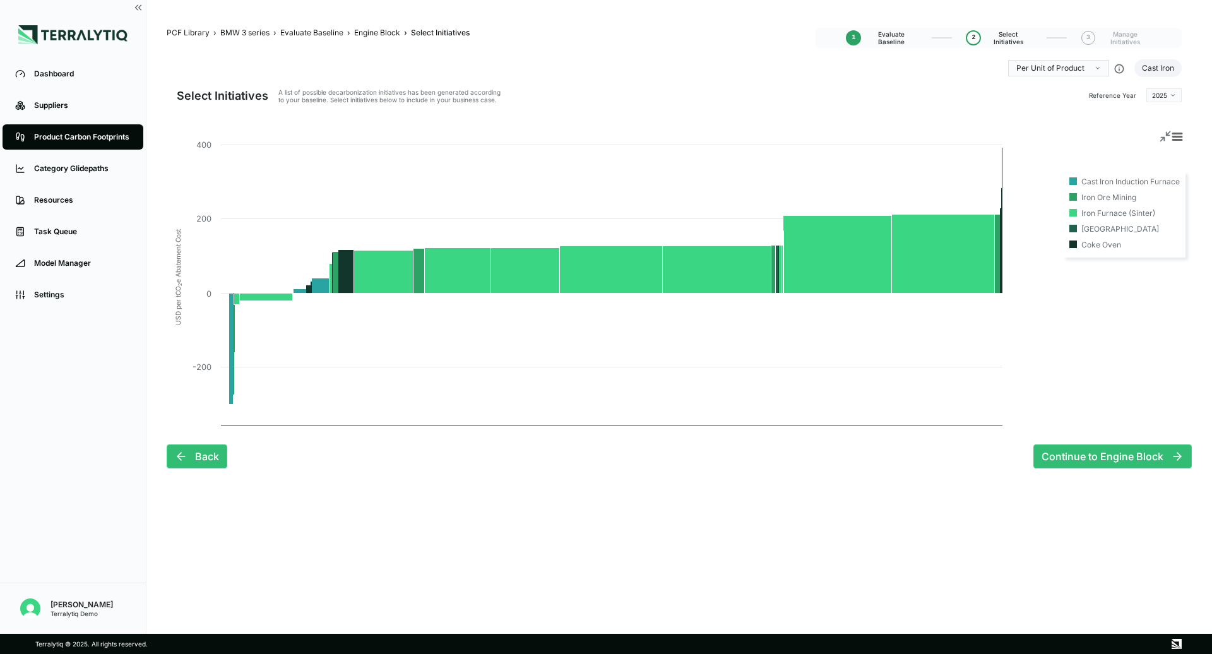
click at [1163, 136] on icon at bounding box center [1165, 136] width 13 height 13
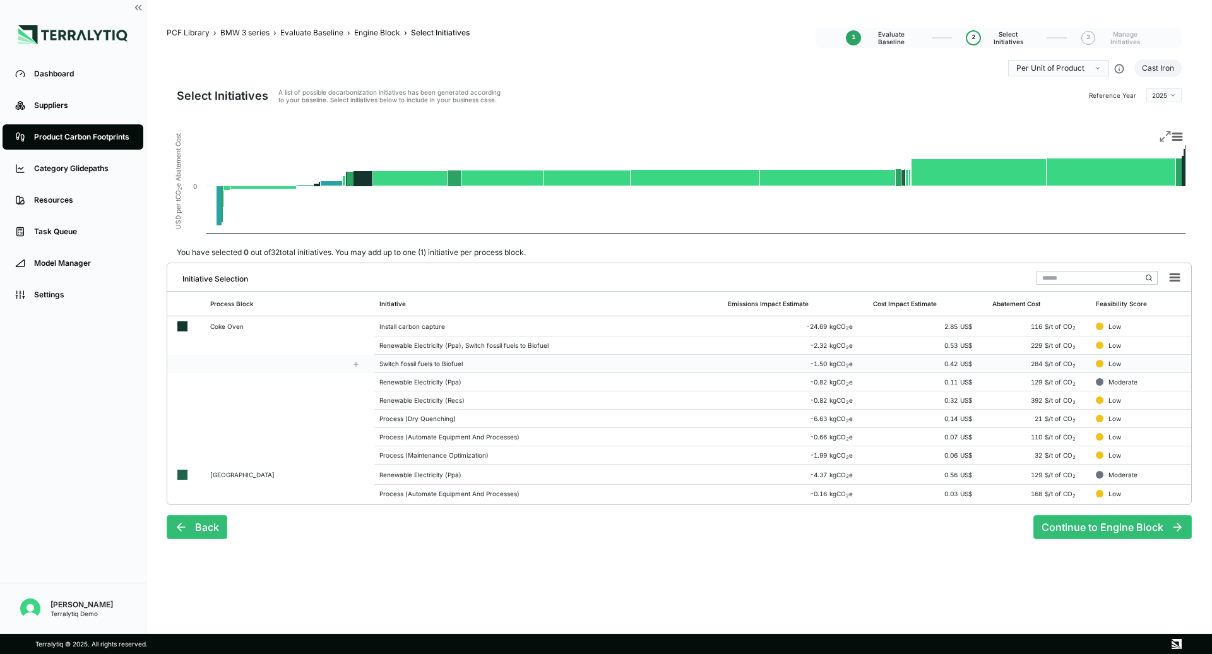
scroll to position [20, 0]
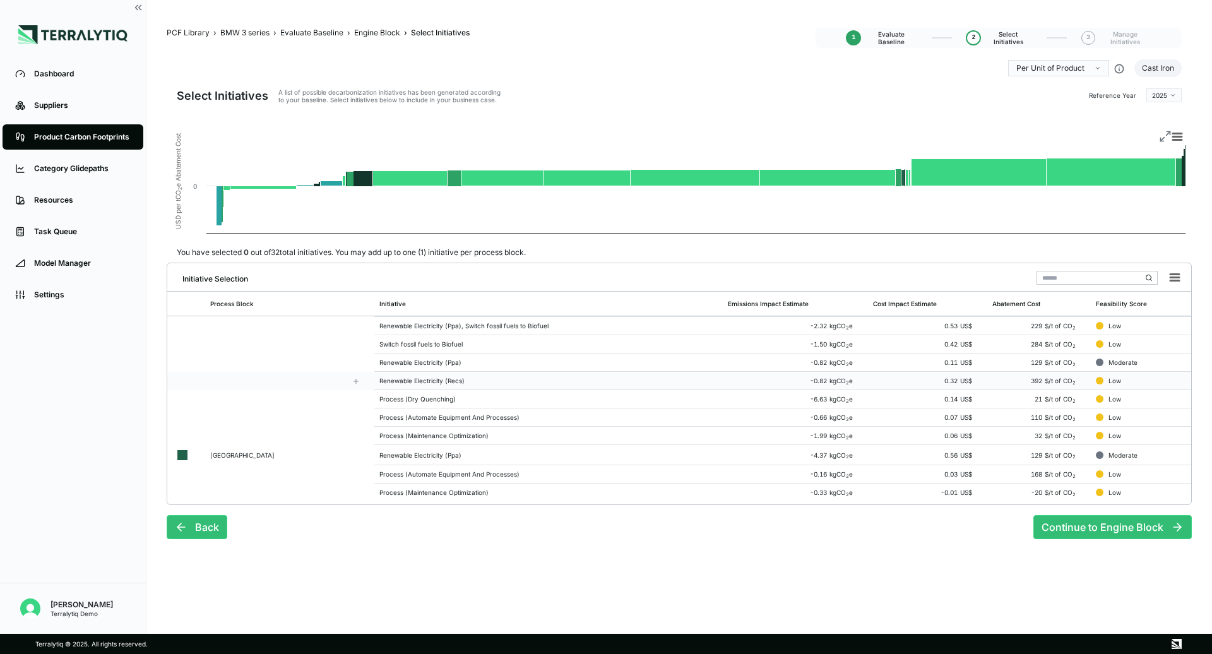
click at [545, 373] on td "Renewable Electricity (Recs)" at bounding box center [548, 381] width 349 height 18
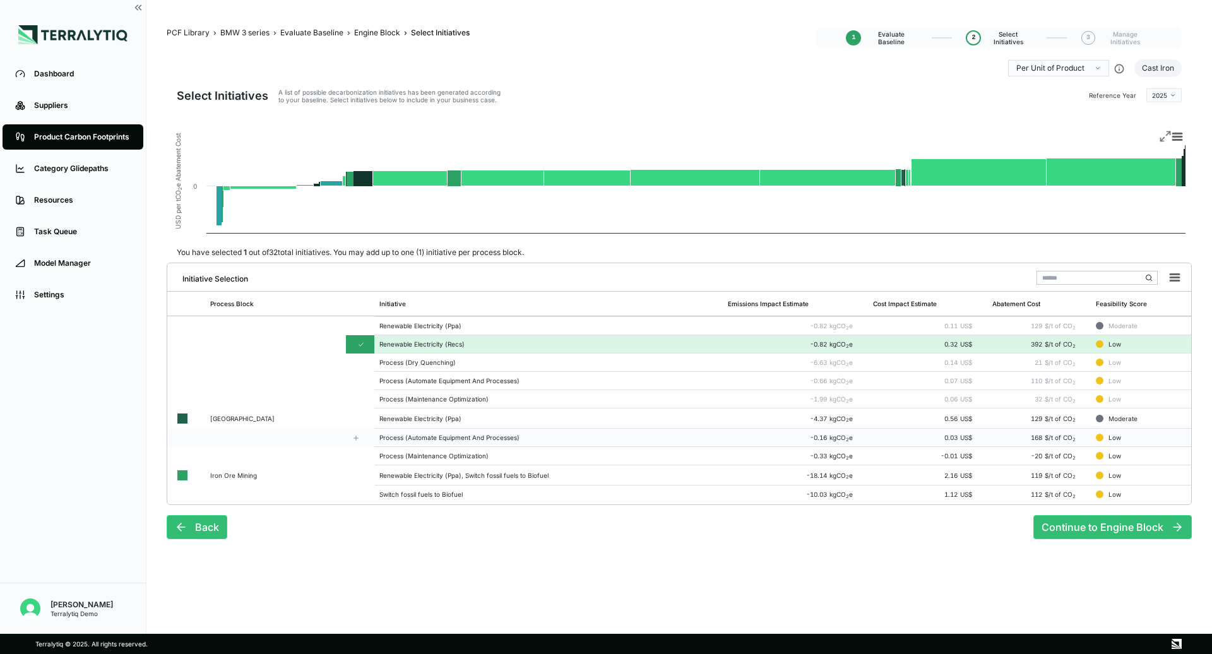
click at [511, 431] on td "Process (Automate Equipment And Processes)" at bounding box center [548, 438] width 349 height 18
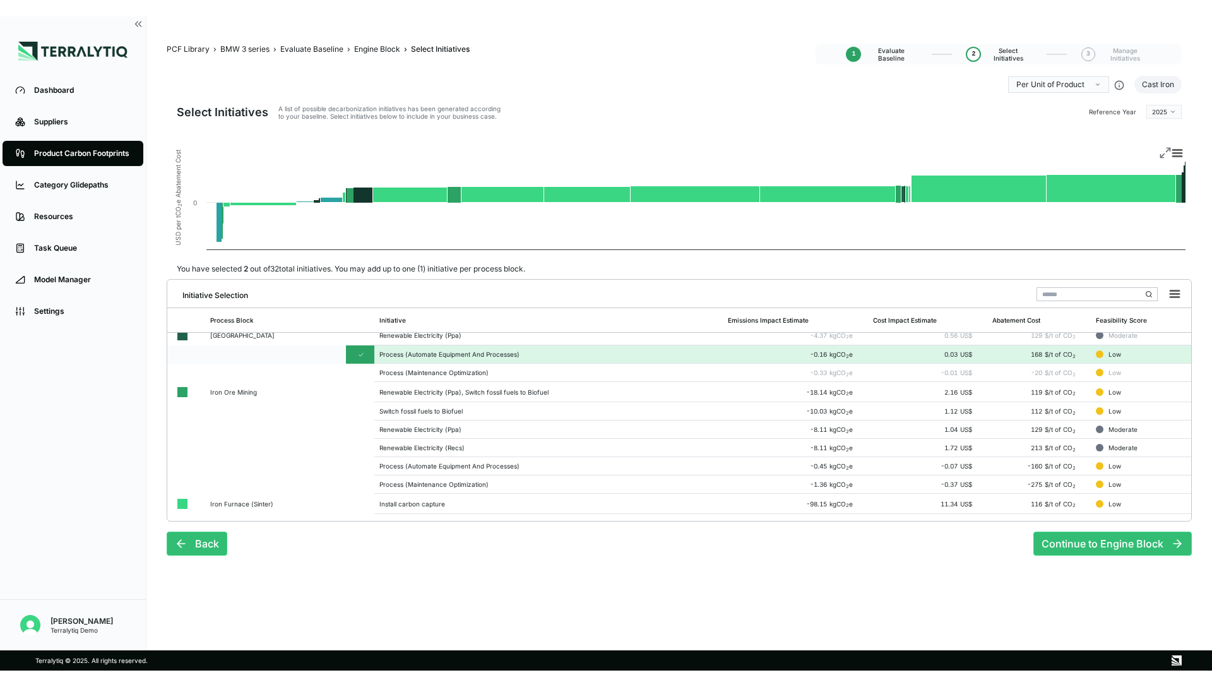
scroll to position [164, 0]
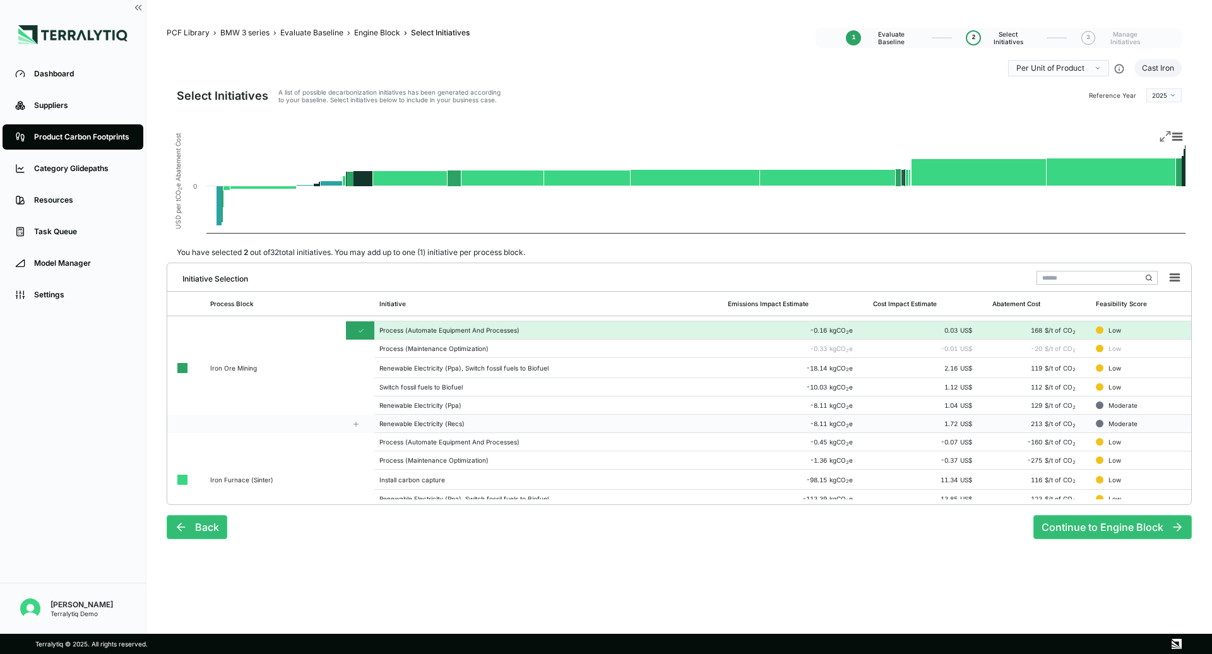
click at [508, 429] on td "Renewable Electricity (Recs)" at bounding box center [548, 424] width 349 height 18
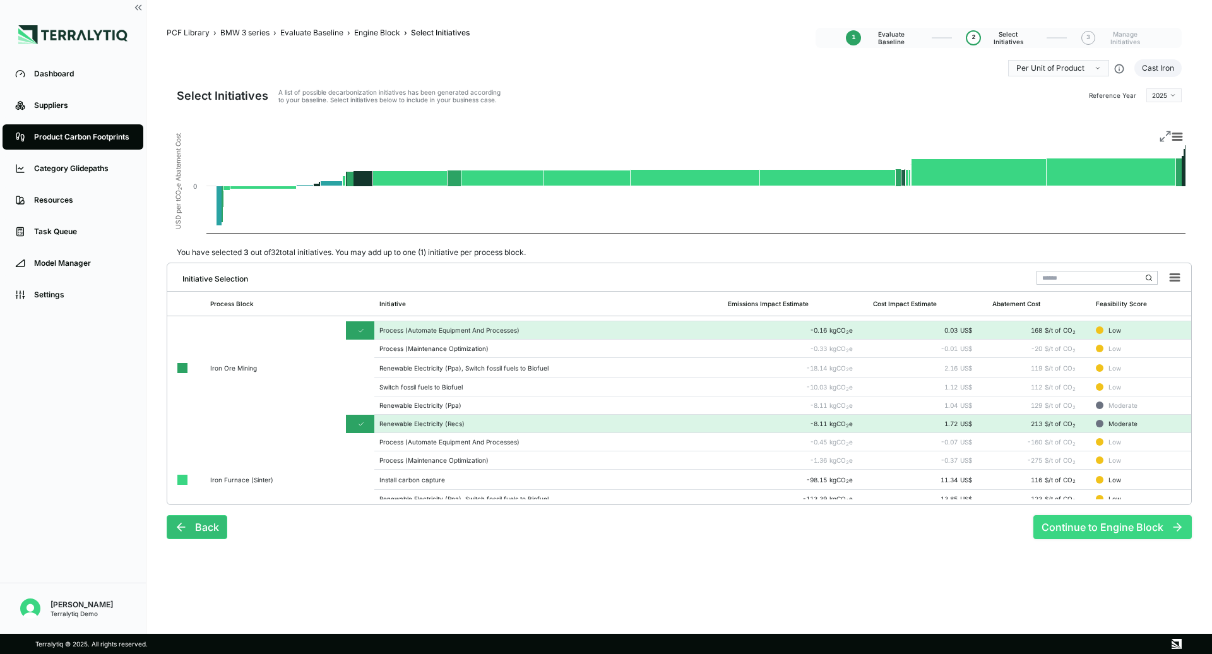
click at [1072, 531] on button "Continue to Engine Block" at bounding box center [1113, 527] width 158 height 24
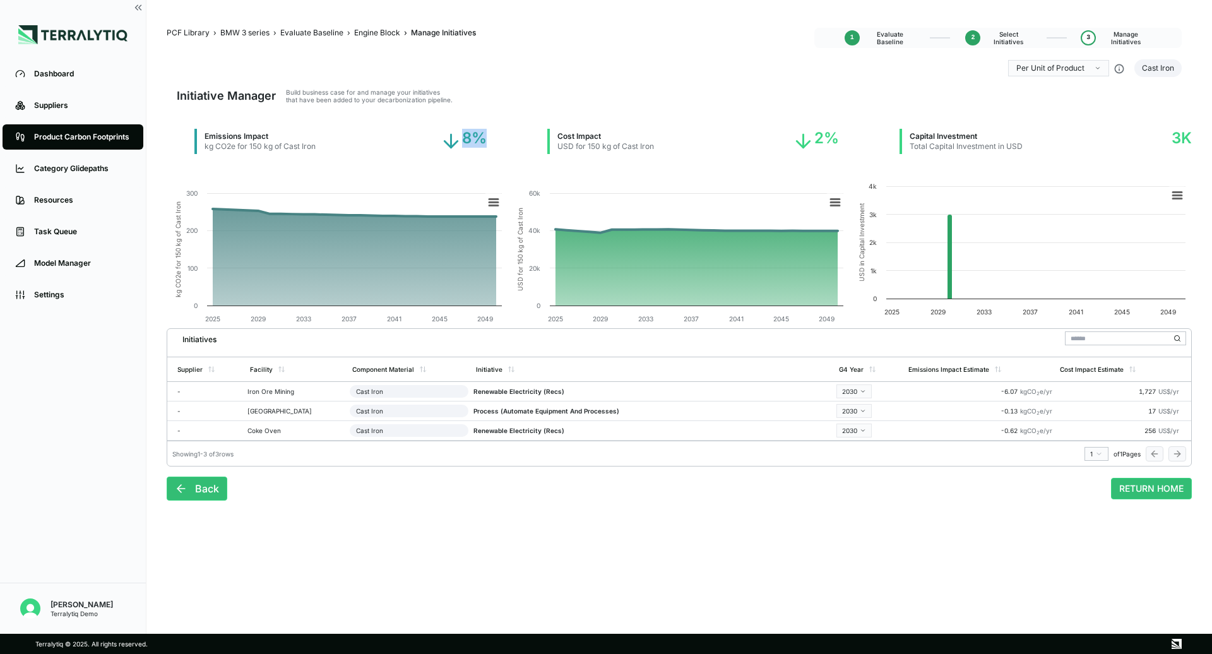
drag, startPoint x: 461, startPoint y: 137, endPoint x: 484, endPoint y: 137, distance: 23.4
click at [484, 137] on div "8%" at bounding box center [463, 141] width 47 height 25
drag, startPoint x: 816, startPoint y: 135, endPoint x: 842, endPoint y: 135, distance: 25.3
click at [842, 135] on div "Emissions Impact kg CO2e for 150 kg of Cast Iron 8% Cost Impact USD for 150 kg …" at bounding box center [693, 153] width 998 height 48
click at [686, 475] on div "Back RETURN HOME" at bounding box center [679, 484] width 1025 height 34
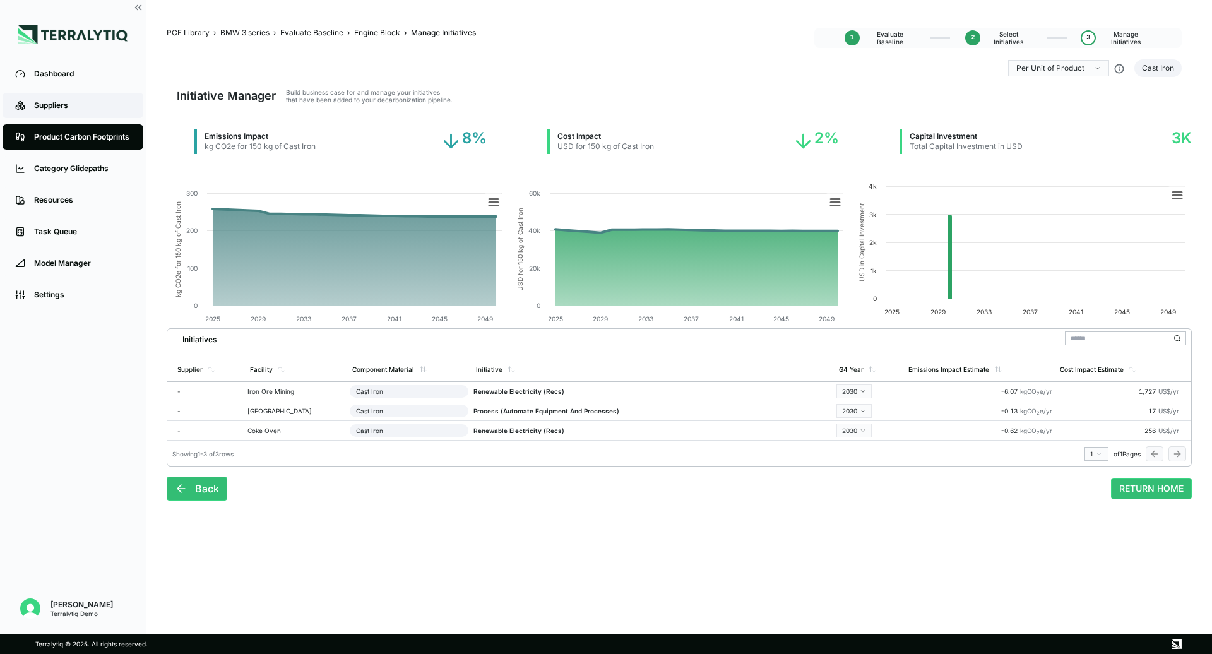
click at [71, 99] on link "Suppliers" at bounding box center [73, 105] width 141 height 25
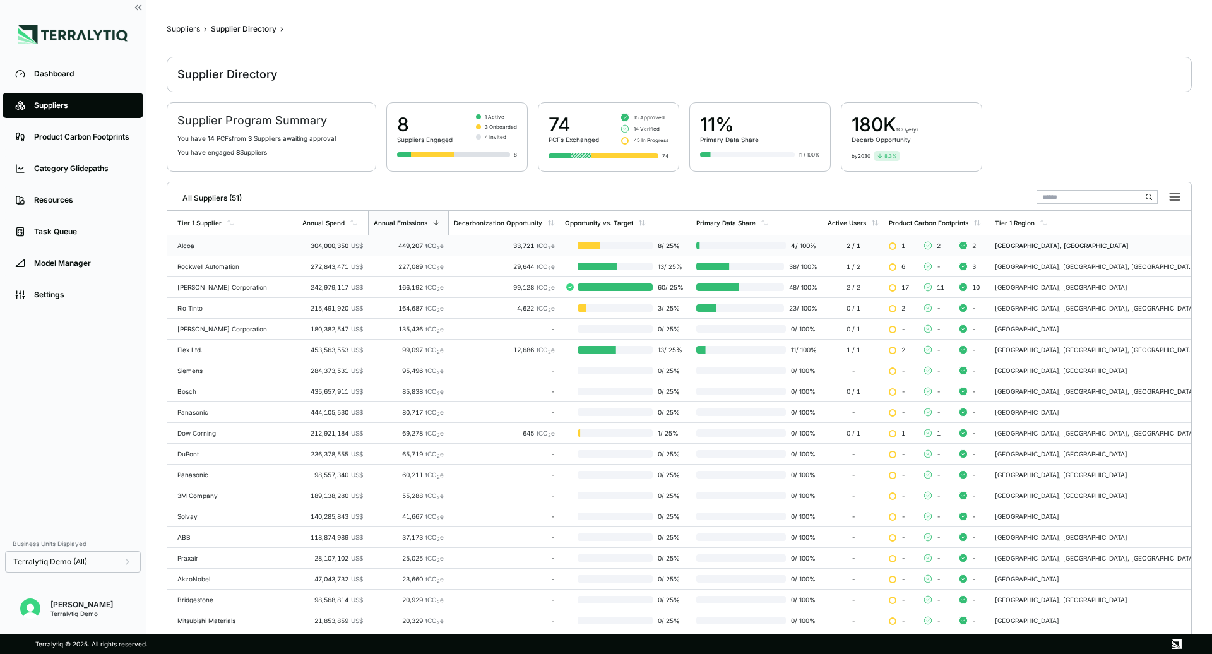
click at [373, 246] on div "449,207 tCO 2 e" at bounding box center [408, 246] width 71 height 8
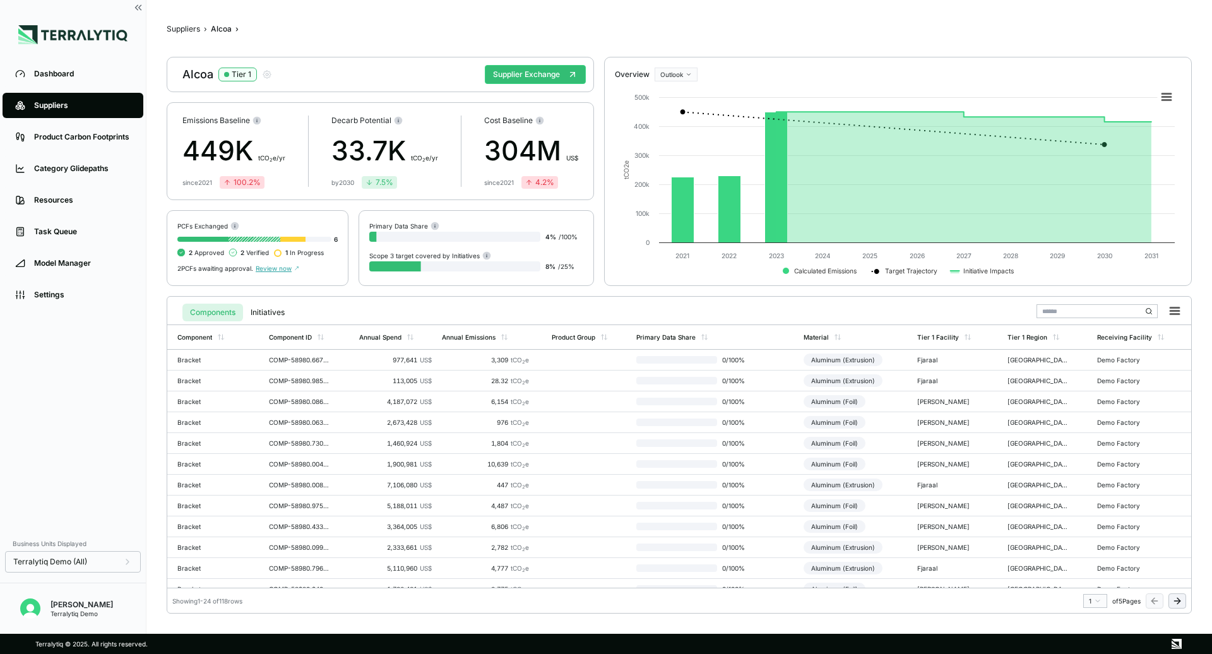
click at [102, 87] on li "Dashboard" at bounding box center [73, 74] width 146 height 32
click at [533, 73] on button "Supplier Exchange" at bounding box center [535, 74] width 101 height 19
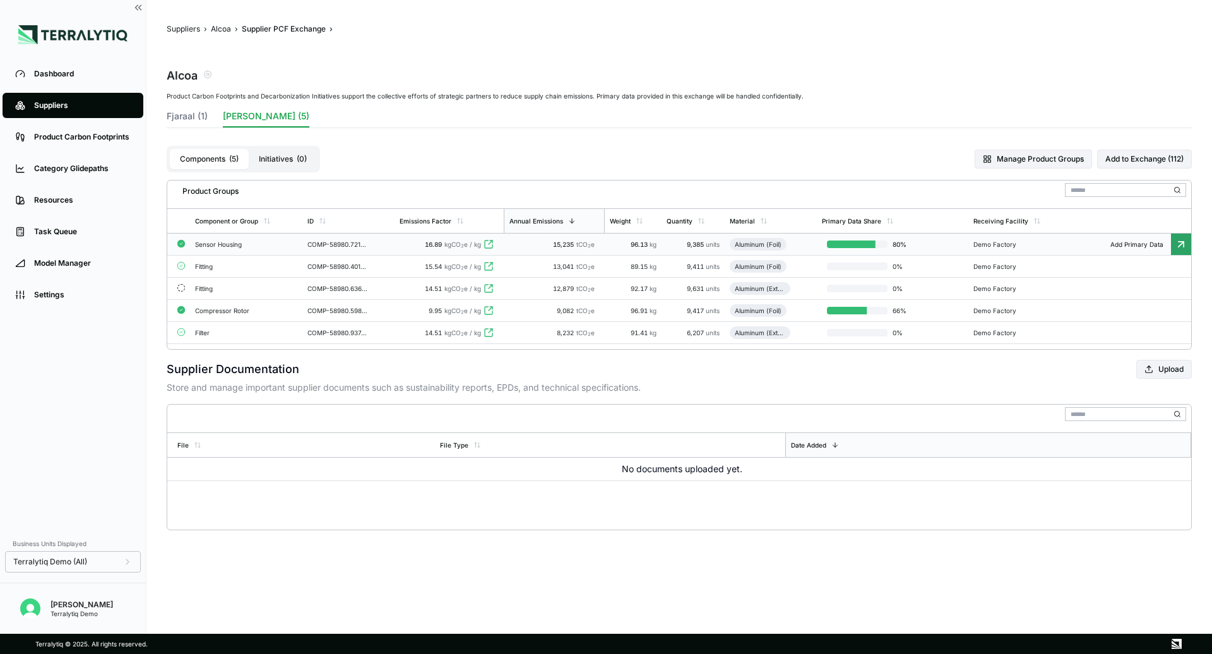
click at [385, 242] on td "COMP-58980.721176822301262" at bounding box center [348, 245] width 92 height 22
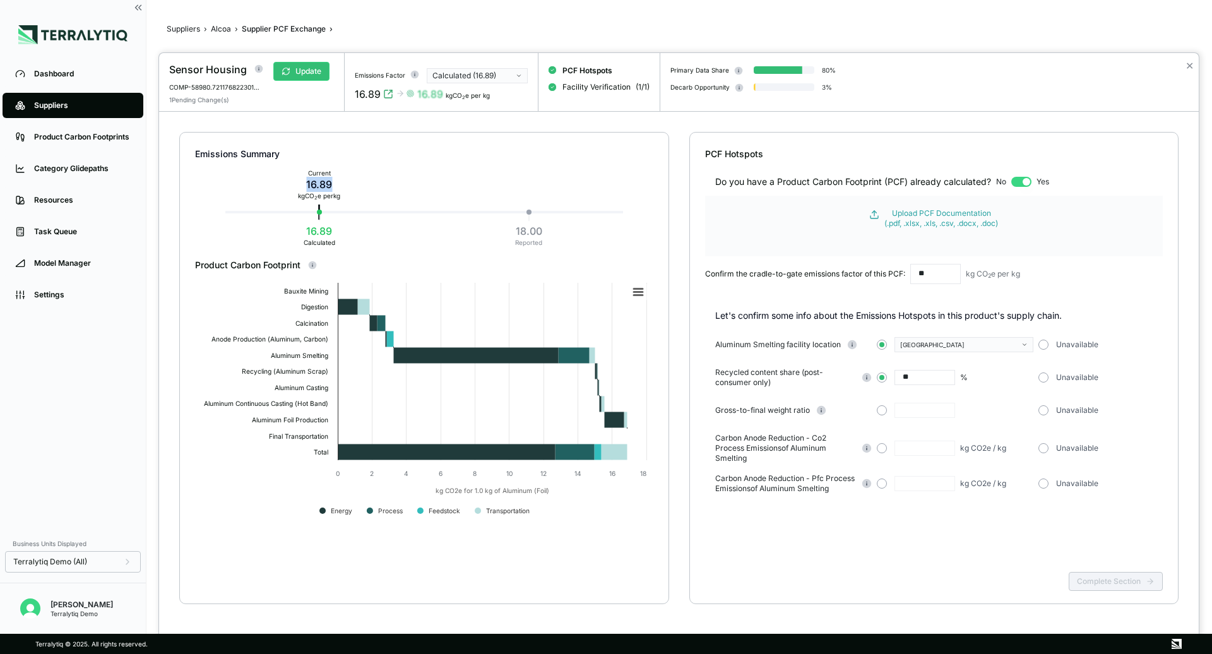
drag, startPoint x: 311, startPoint y: 176, endPoint x: 330, endPoint y: 178, distance: 19.0
click at [330, 178] on div "16.89" at bounding box center [319, 184] width 42 height 15
drag, startPoint x: 520, startPoint y: 232, endPoint x: 551, endPoint y: 232, distance: 31.6
click at [551, 232] on div "Emissions Summary Current 16.89 kg CO 2 e per kg 18.00 Reported 16.89 Calculated" at bounding box center [424, 196] width 458 height 126
drag, startPoint x: 313, startPoint y: 231, endPoint x: 331, endPoint y: 231, distance: 18.3
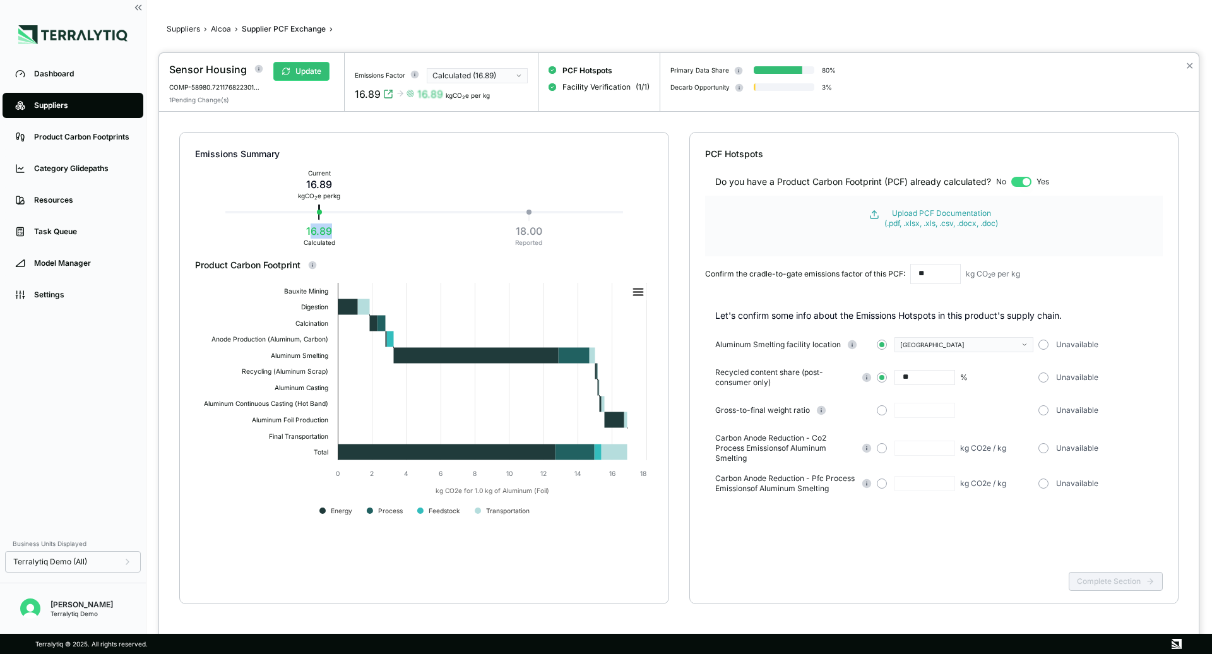
click at [331, 231] on div "16.89" at bounding box center [320, 231] width 32 height 15
click at [498, 76] on div "Calculated (16.89)" at bounding box center [473, 76] width 81 height 10
click at [513, 126] on div "Emissions Summary Current 16.89 kg CO 2 e per kg 18.00 Reported 16.89 Calculate…" at bounding box center [679, 383] width 1040 height 543
